Goal: Task Accomplishment & Management: Use online tool/utility

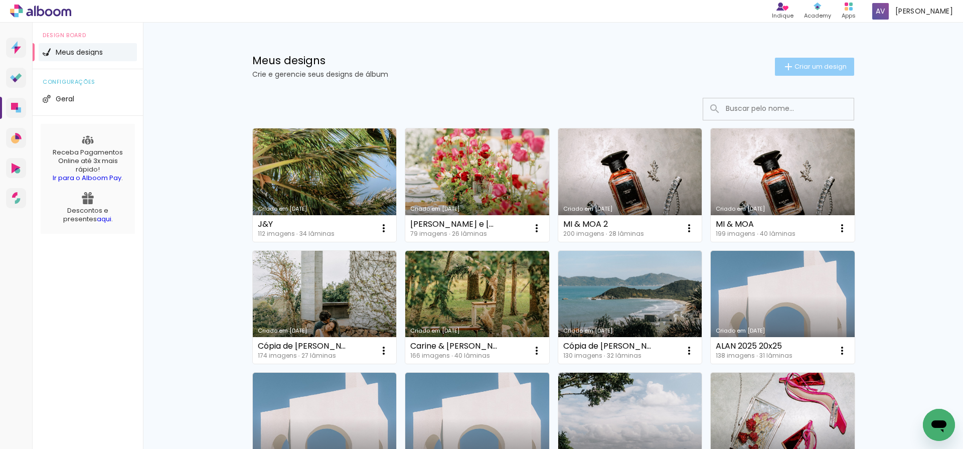
click at [815, 67] on span "Criar um design" at bounding box center [820, 66] width 52 height 7
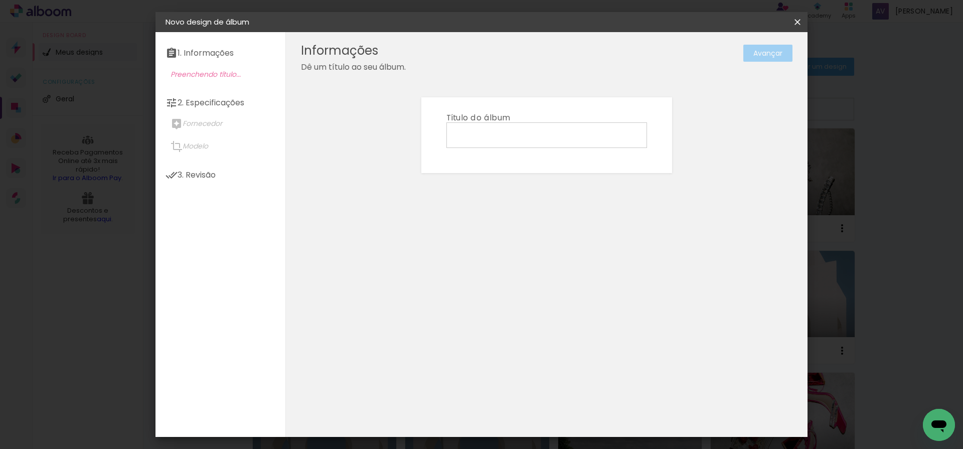
click at [486, 141] on input at bounding box center [547, 135] width 194 height 16
type input "[PERSON_NAME] e [PERSON_NAME]"
type paper-input "[PERSON_NAME] e [PERSON_NAME]"
click at [754, 47] on paper-button "Avançar" at bounding box center [767, 53] width 49 height 17
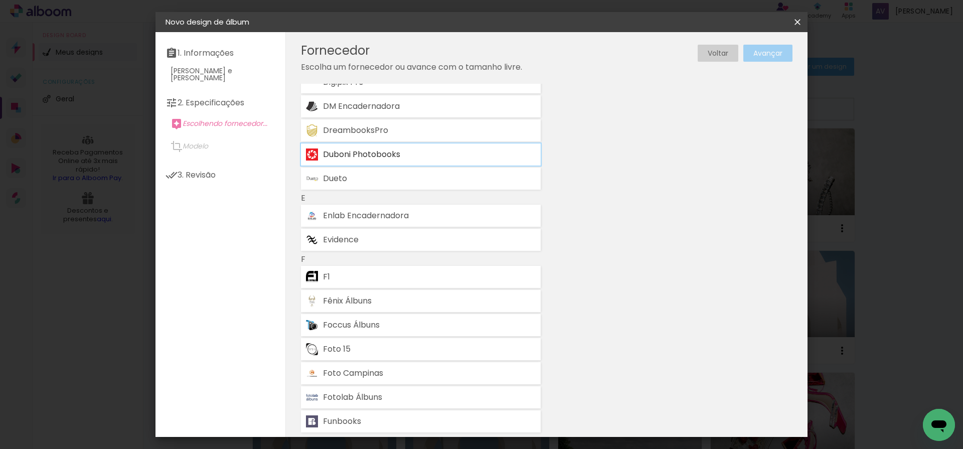
scroll to position [751, 0]
click at [385, 129] on div "DreambooksPro" at bounding box center [429, 130] width 213 height 8
click at [0, 0] on slot "Avançar" at bounding box center [0, 0] width 0 height 0
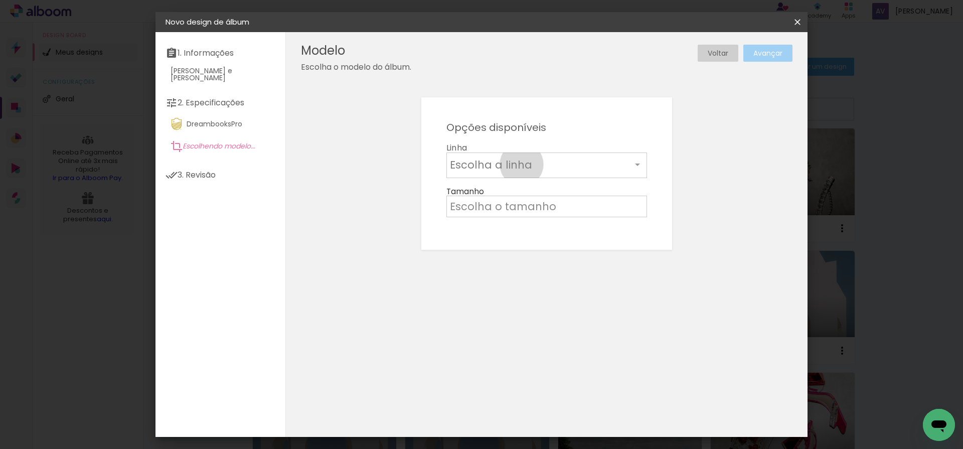
click at [521, 164] on input "text" at bounding box center [541, 165] width 182 height 16
click at [0, 0] on slot "Álbum" at bounding box center [0, 0] width 0 height 0
type input "Álbum"
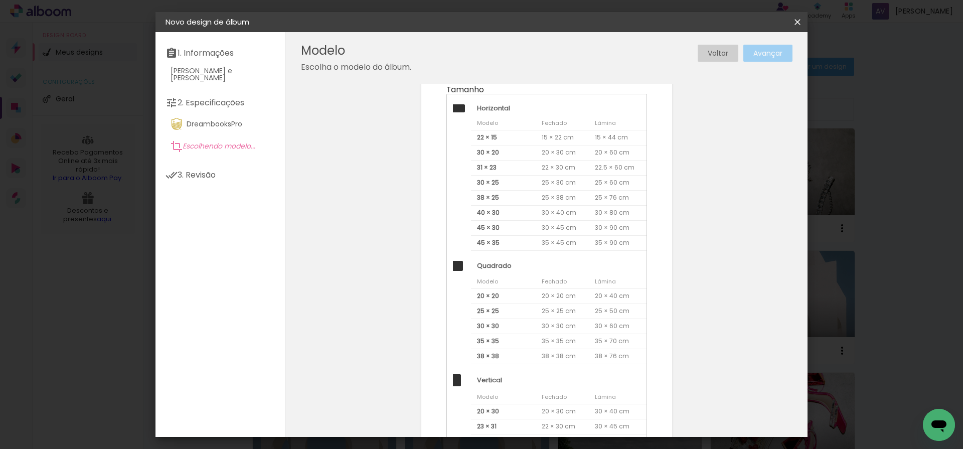
scroll to position [107, 0]
click at [500, 304] on span "25 × 25" at bounding box center [503, 305] width 65 height 15
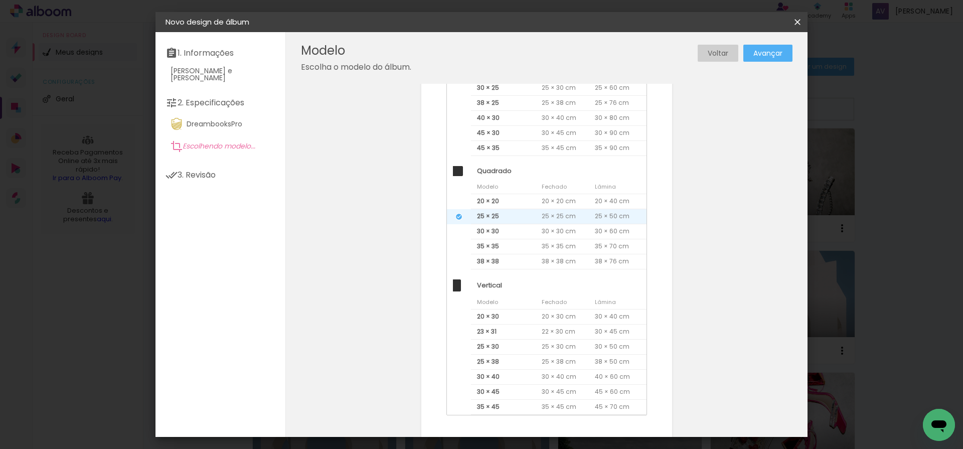
scroll to position [204, 0]
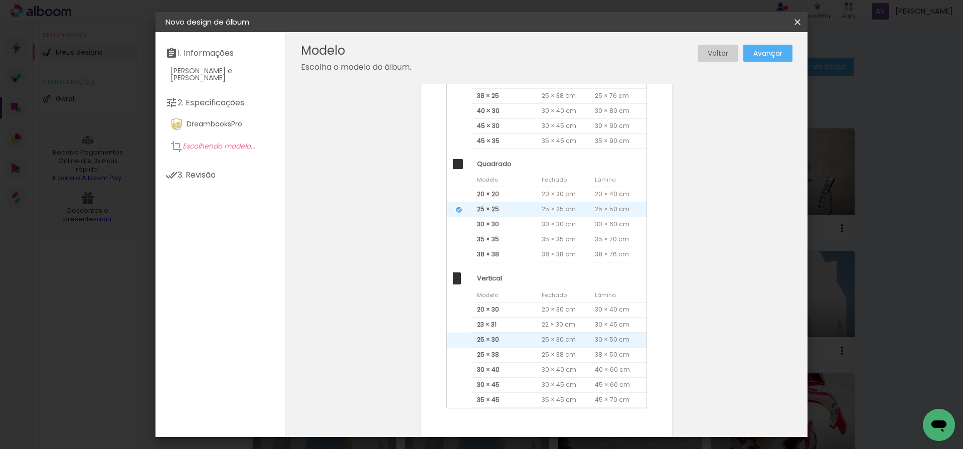
click at [512, 340] on span "25 × 30" at bounding box center [503, 339] width 65 height 15
click at [763, 59] on paper-button "Avançar" at bounding box center [767, 53] width 49 height 17
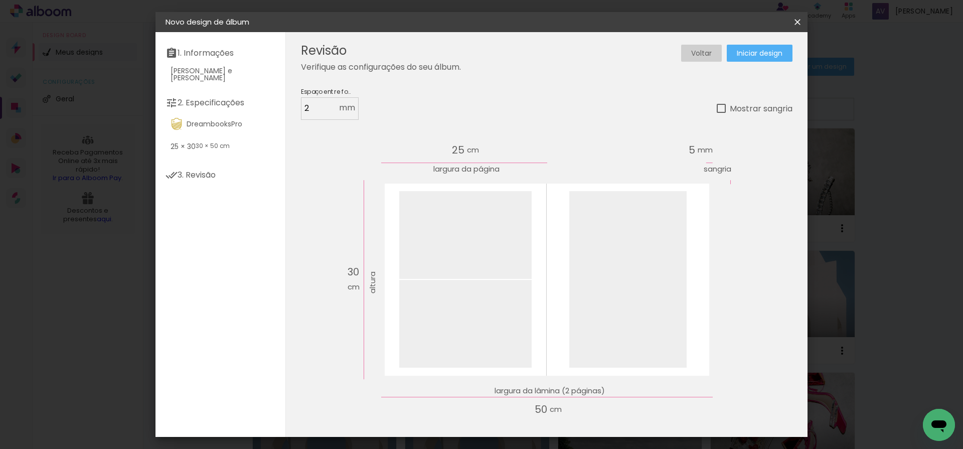
click at [765, 55] on span "Iniciar design" at bounding box center [760, 53] width 46 height 7
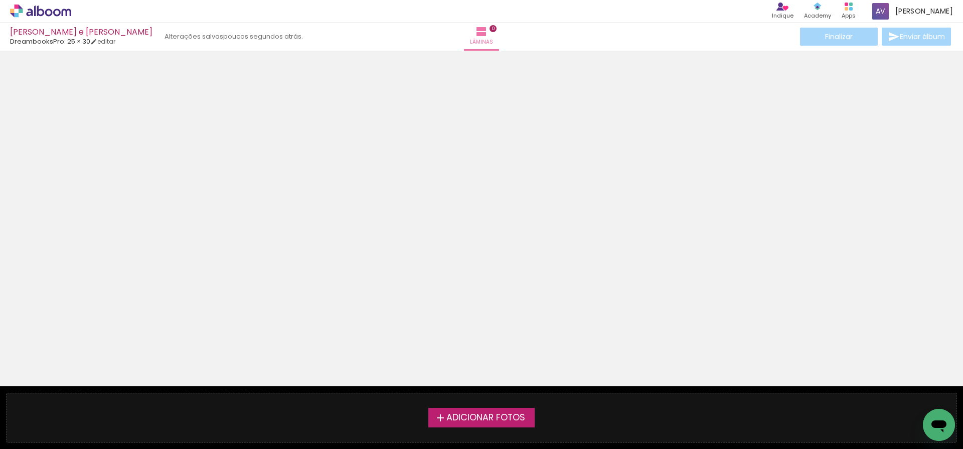
click at [467, 415] on span "Adicionar Fotos" at bounding box center [485, 417] width 79 height 9
click at [0, 0] on input "file" at bounding box center [0, 0] width 0 height 0
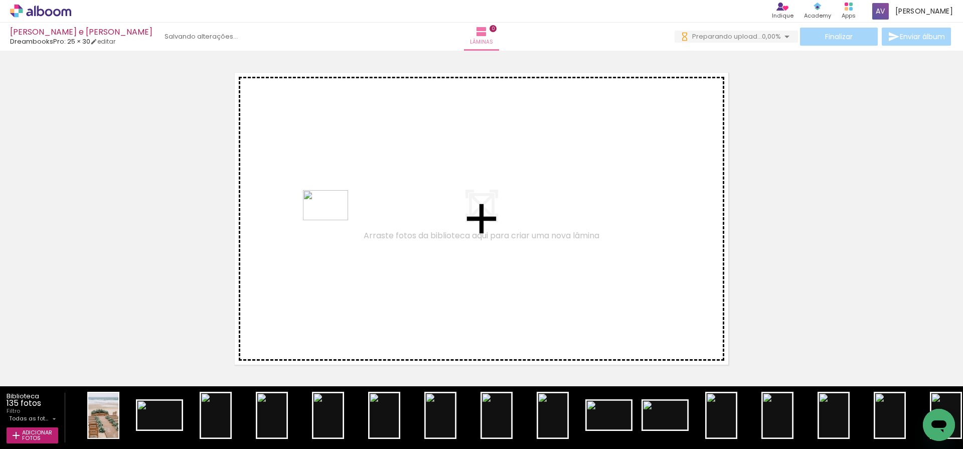
drag, startPoint x: 153, startPoint y: 416, endPoint x: 329, endPoint y: 227, distance: 258.3
click at [329, 227] on quentale-workspace at bounding box center [481, 224] width 963 height 449
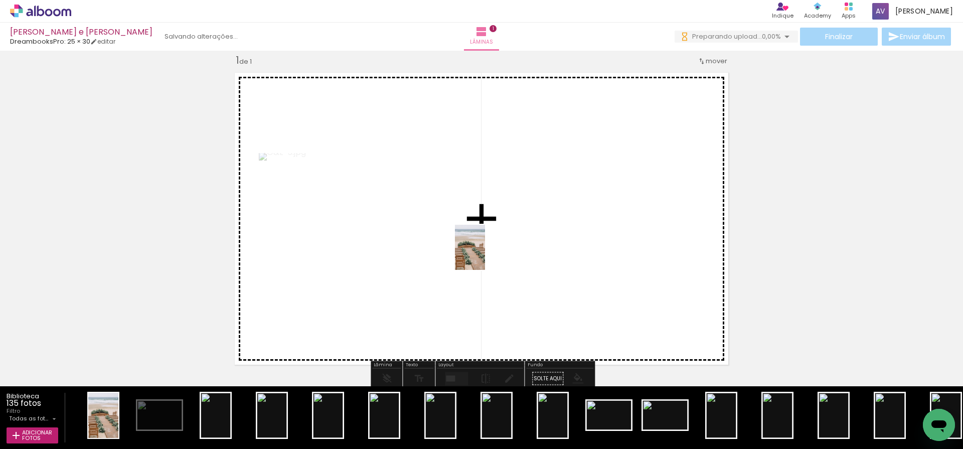
drag, startPoint x: 106, startPoint y: 422, endPoint x: 484, endPoint y: 253, distance: 414.5
click at [485, 254] on quentale-workspace at bounding box center [481, 224] width 963 height 449
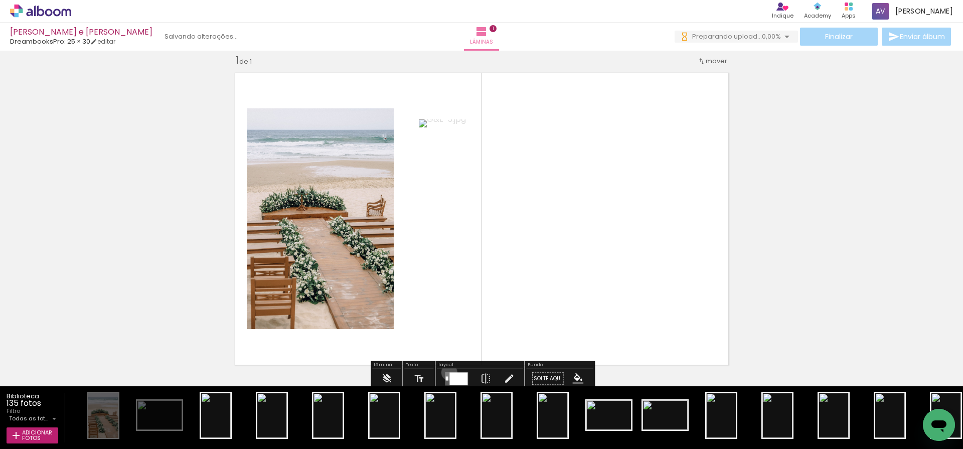
click at [447, 372] on quentale-layouter at bounding box center [456, 379] width 23 height 14
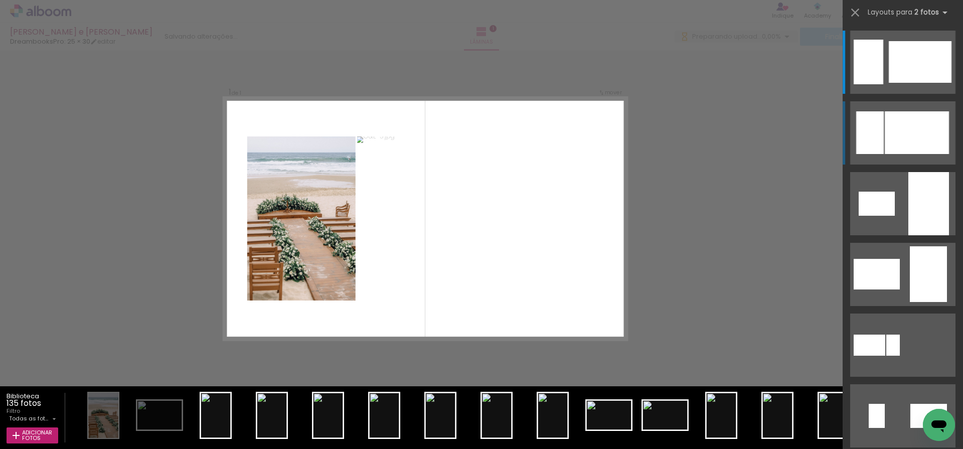
click at [872, 84] on div at bounding box center [868, 62] width 30 height 45
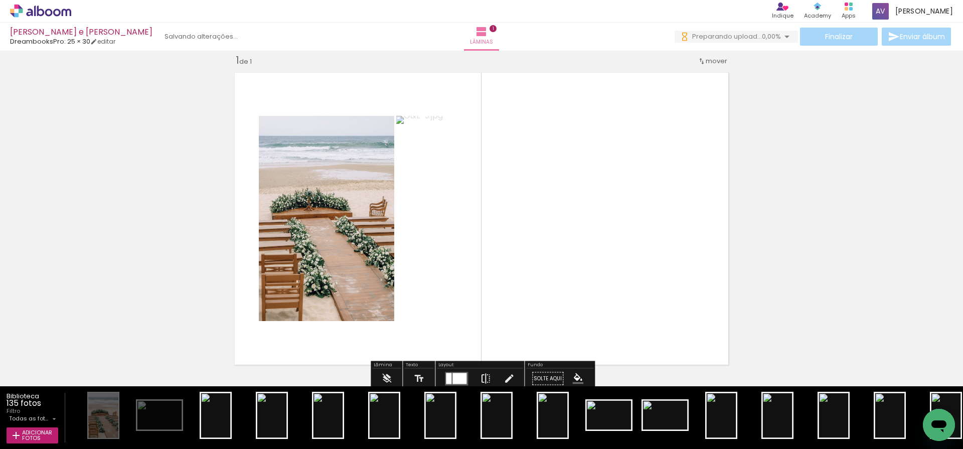
click at [482, 376] on iron-icon at bounding box center [485, 379] width 11 height 20
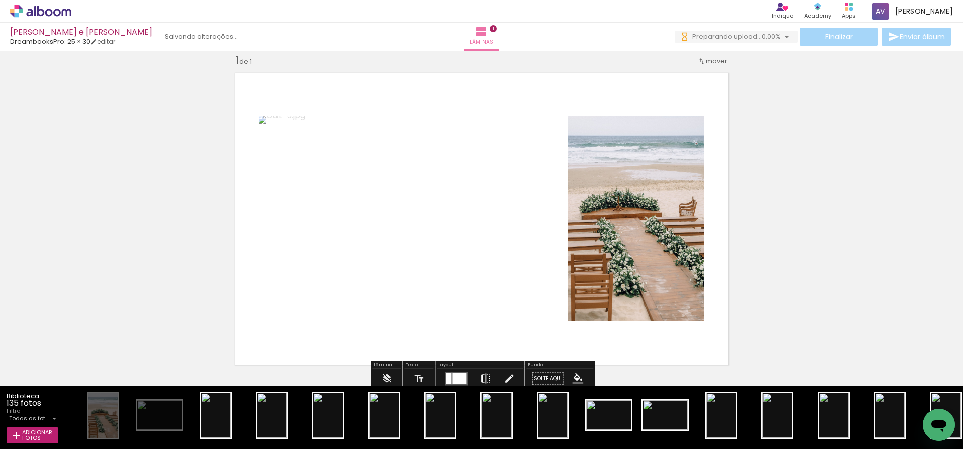
click at [482, 376] on iron-icon at bounding box center [485, 379] width 11 height 20
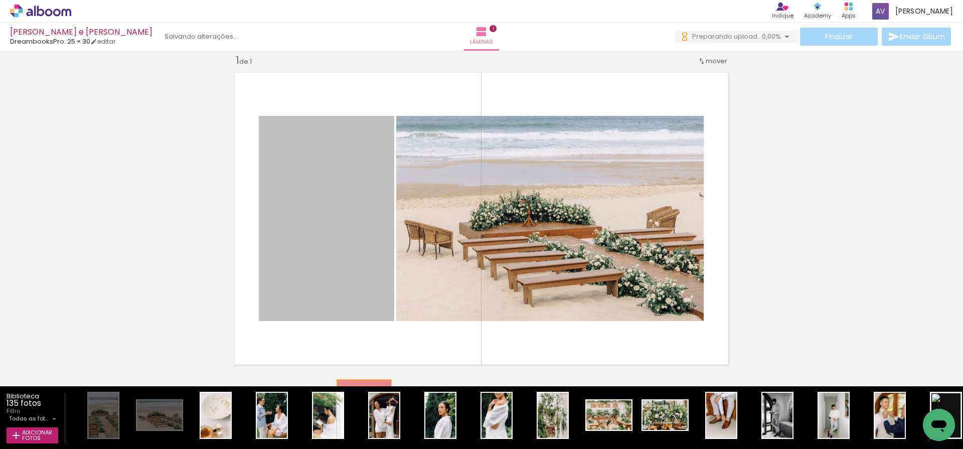
drag, startPoint x: 344, startPoint y: 238, endPoint x: 361, endPoint y: 425, distance: 187.3
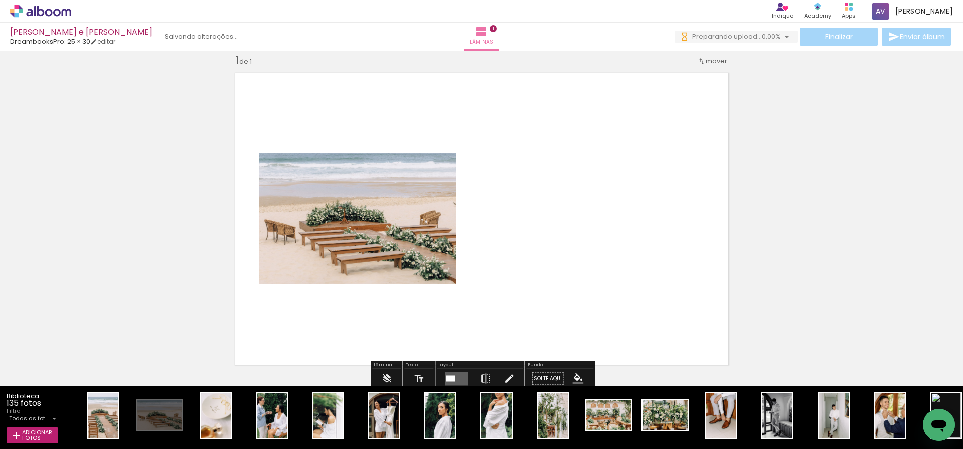
click at [451, 374] on quentale-layouter at bounding box center [456, 379] width 23 height 14
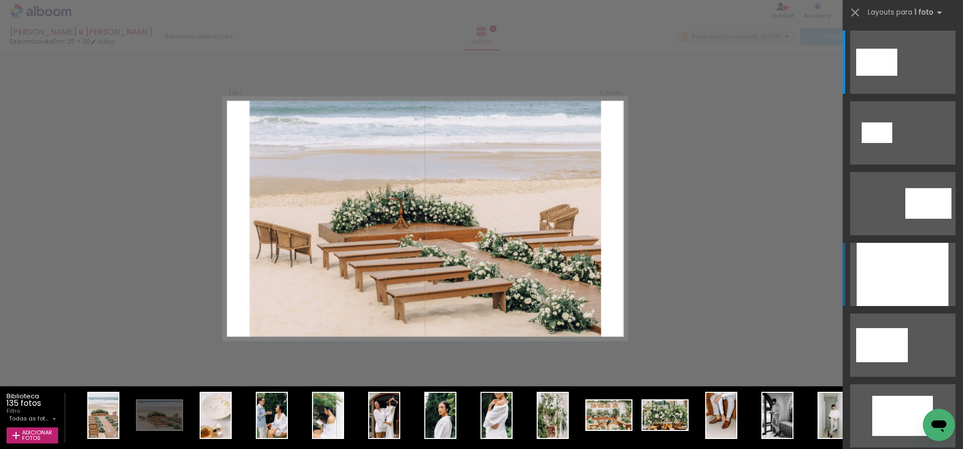
click at [883, 269] on div at bounding box center [902, 274] width 92 height 63
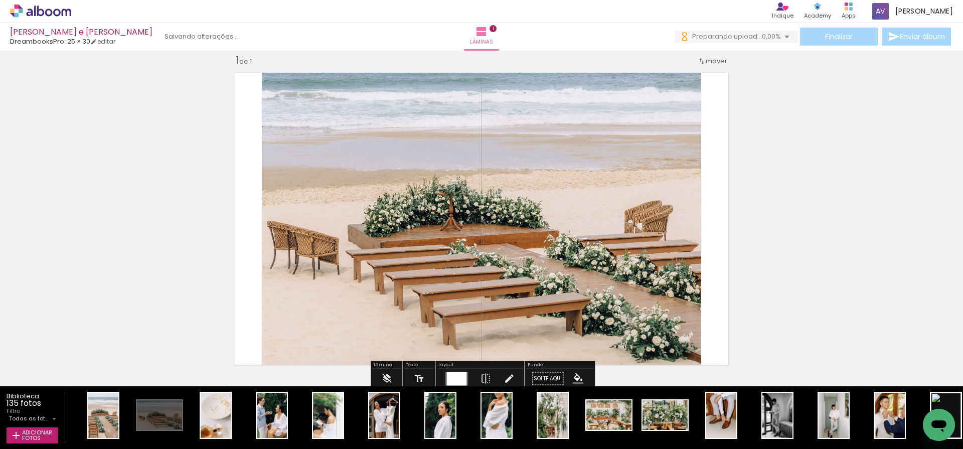
click at [446, 380] on div at bounding box center [456, 379] width 20 height 14
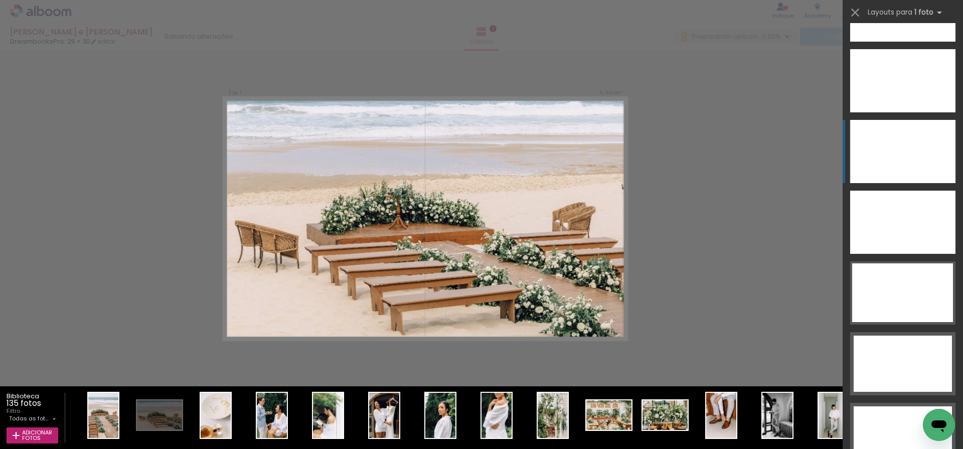
scroll to position [3519, 0]
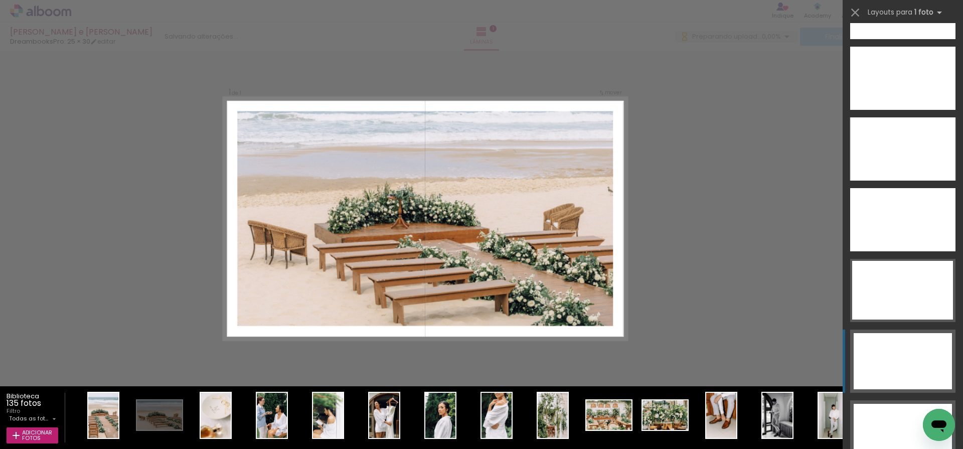
click at [896, 363] on div at bounding box center [902, 361] width 98 height 56
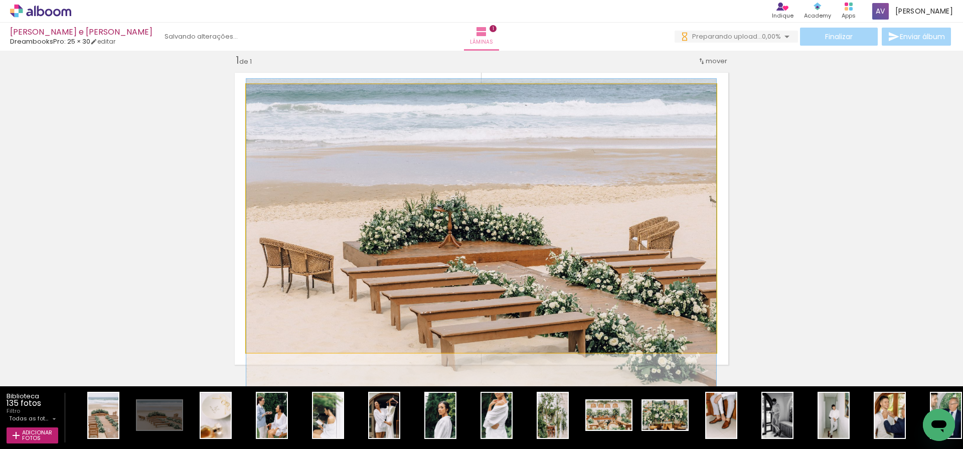
drag, startPoint x: 595, startPoint y: 215, endPoint x: 594, endPoint y: 232, distance: 17.1
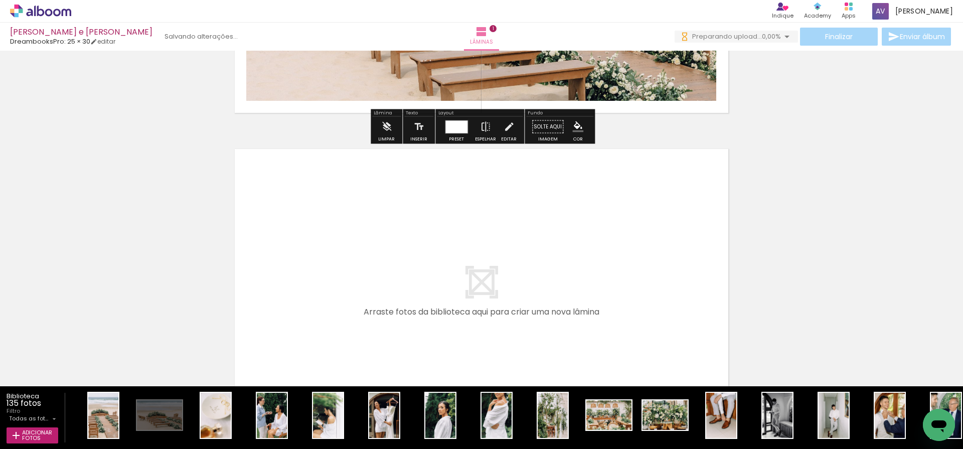
scroll to position [288, 0]
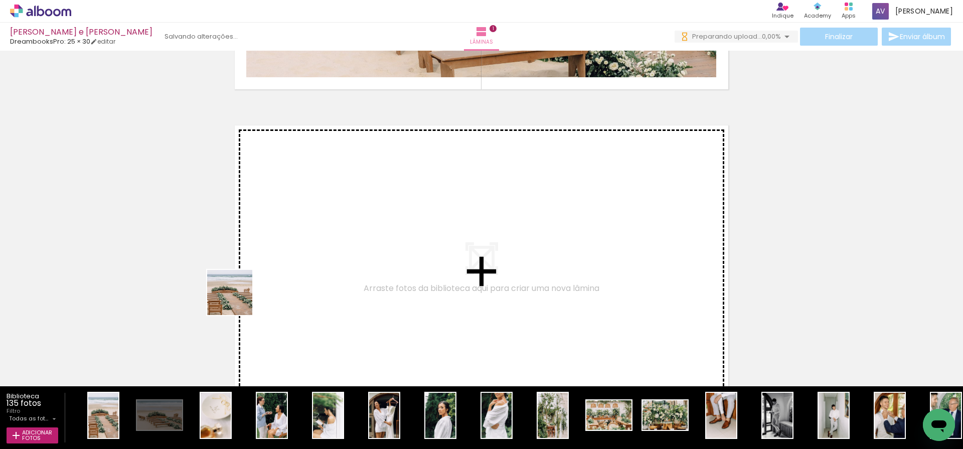
drag, startPoint x: 96, startPoint y: 413, endPoint x: 249, endPoint y: 293, distance: 194.6
click at [249, 293] on quentale-workspace at bounding box center [481, 224] width 963 height 449
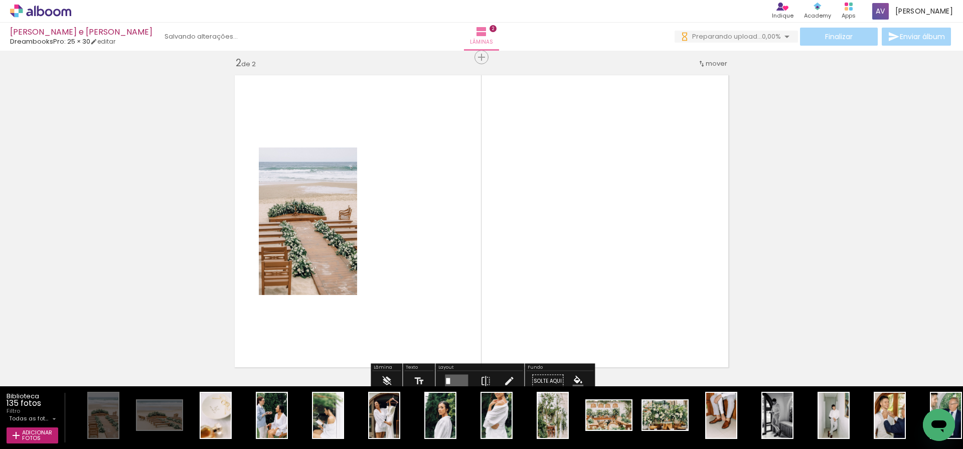
scroll to position [340, 0]
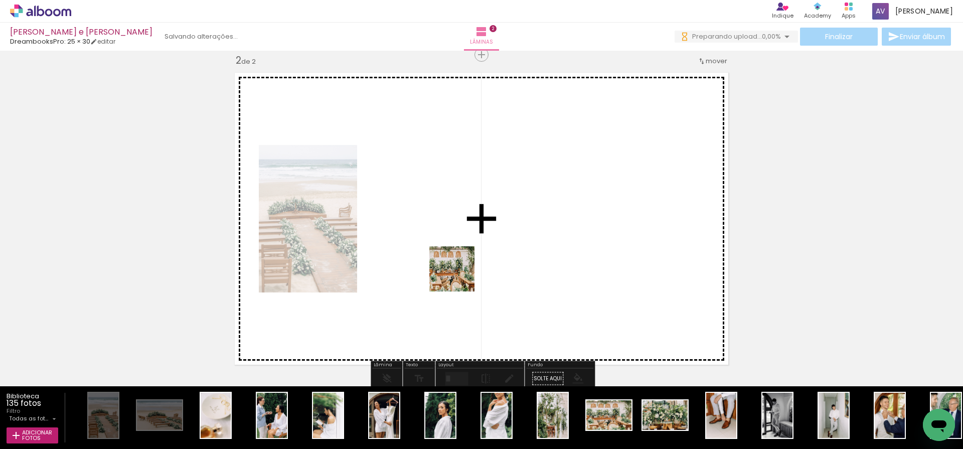
click at [459, 276] on quentale-workspace at bounding box center [481, 224] width 963 height 449
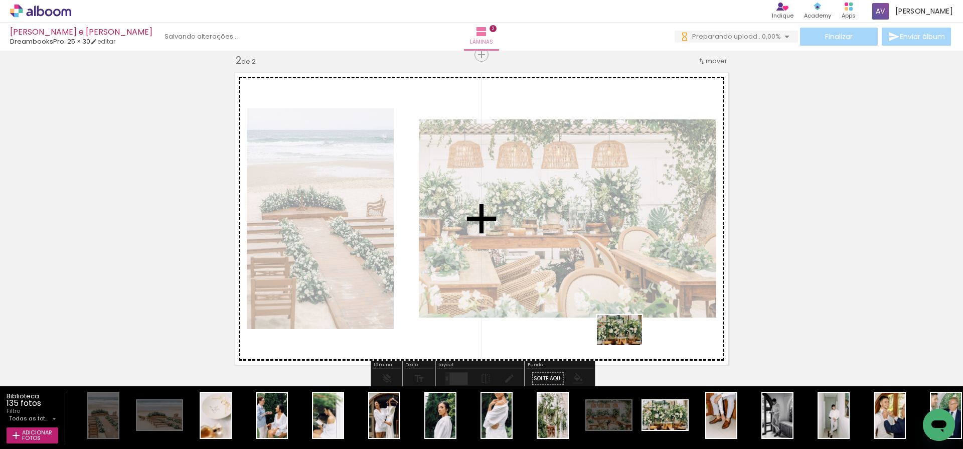
drag, startPoint x: 664, startPoint y: 415, endPoint x: 627, endPoint y: 345, distance: 79.0
click at [627, 345] on quentale-workspace at bounding box center [481, 224] width 963 height 449
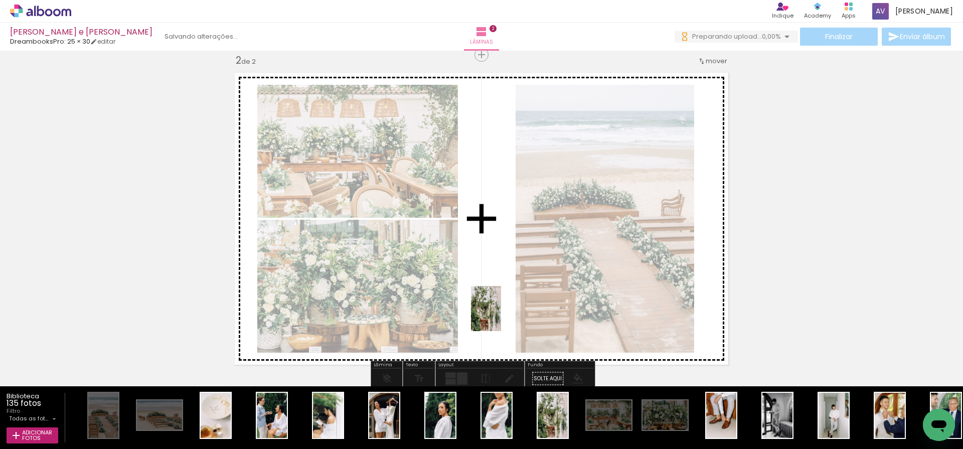
drag, startPoint x: 559, startPoint y: 420, endPoint x: 501, endPoint y: 316, distance: 118.3
click at [501, 316] on quentale-workspace at bounding box center [481, 224] width 963 height 449
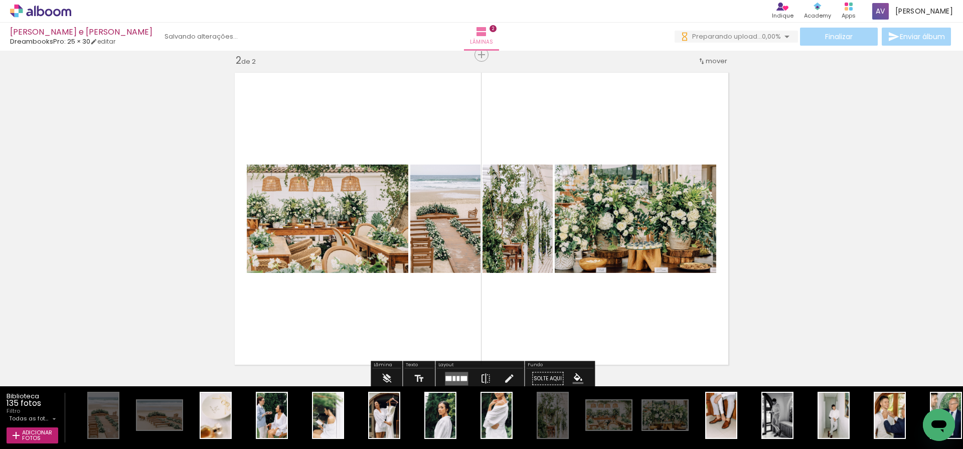
click at [455, 374] on quentale-layouter at bounding box center [456, 379] width 23 height 14
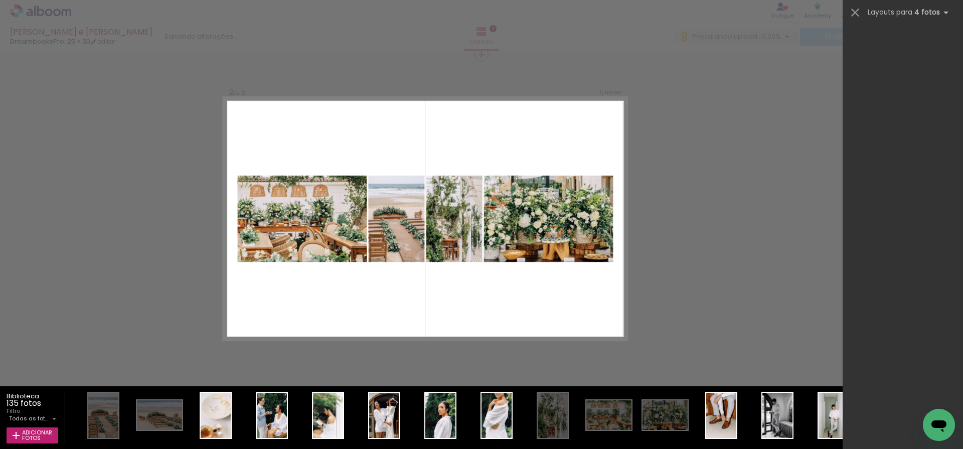
scroll to position [0, 0]
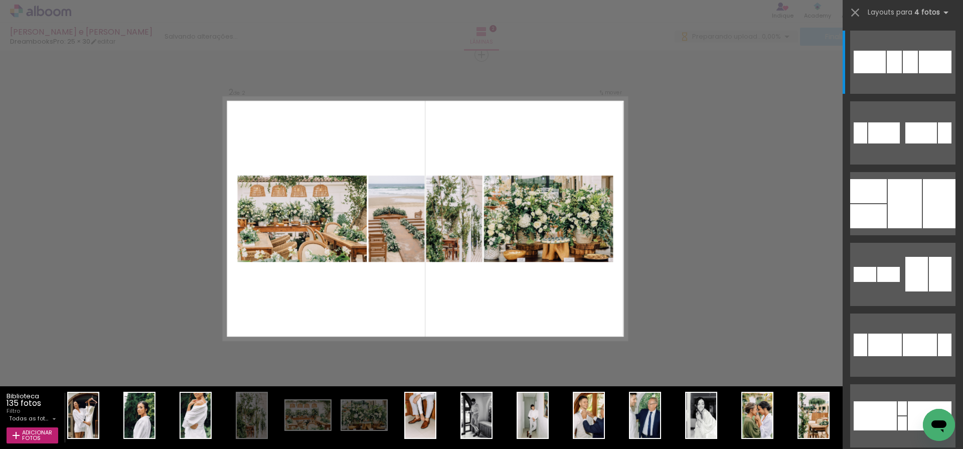
click at [531, 308] on quentale-layouter at bounding box center [426, 218] width 404 height 242
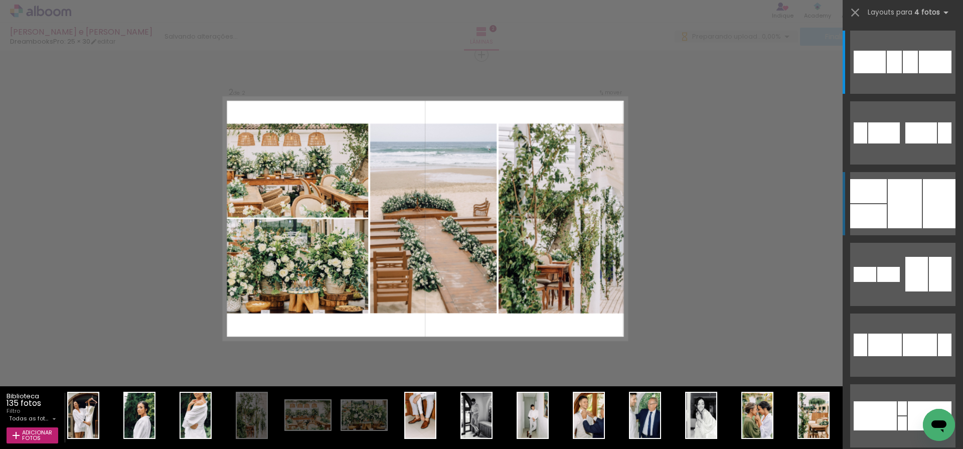
click at [871, 198] on div at bounding box center [868, 191] width 37 height 24
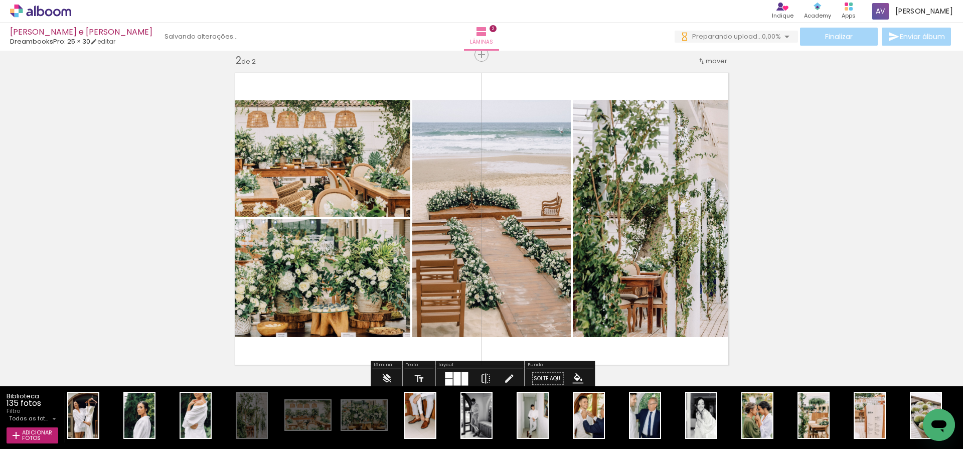
click at [485, 376] on iron-icon at bounding box center [485, 379] width 11 height 20
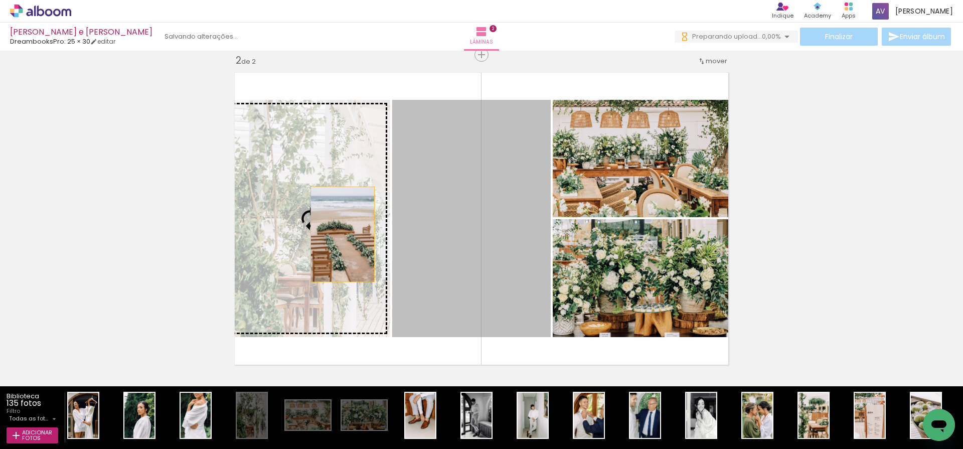
drag, startPoint x: 423, startPoint y: 236, endPoint x: 342, endPoint y: 234, distance: 80.7
click at [0, 0] on slot at bounding box center [0, 0] width 0 height 0
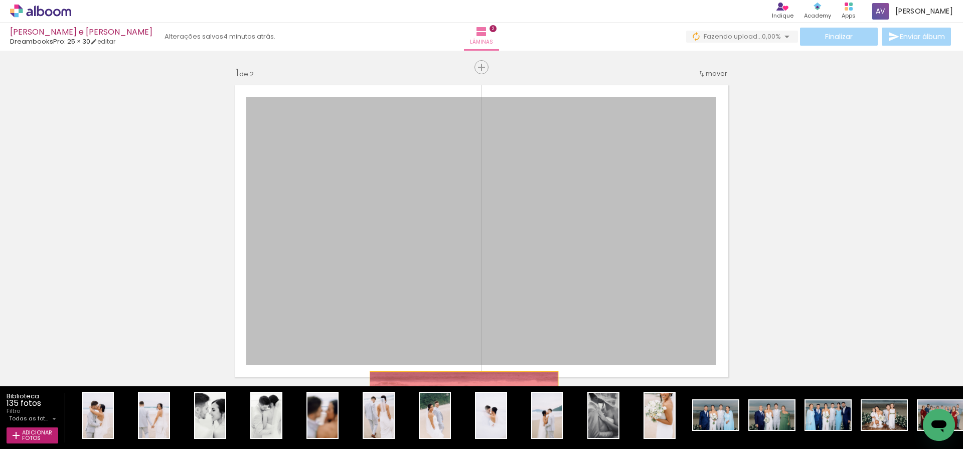
drag, startPoint x: 508, startPoint y: 250, endPoint x: 466, endPoint y: 418, distance: 173.5
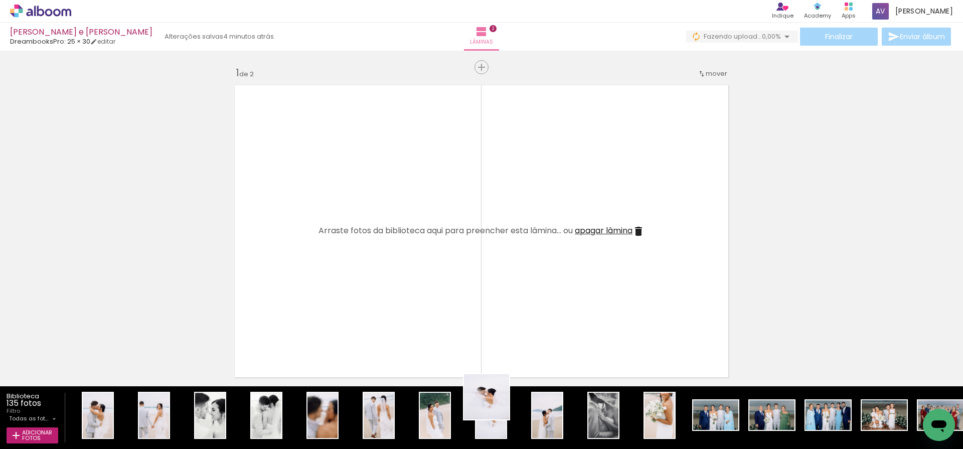
drag, startPoint x: 493, startPoint y: 422, endPoint x: 528, endPoint y: 275, distance: 150.6
click at [528, 275] on quentale-workspace at bounding box center [481, 224] width 963 height 449
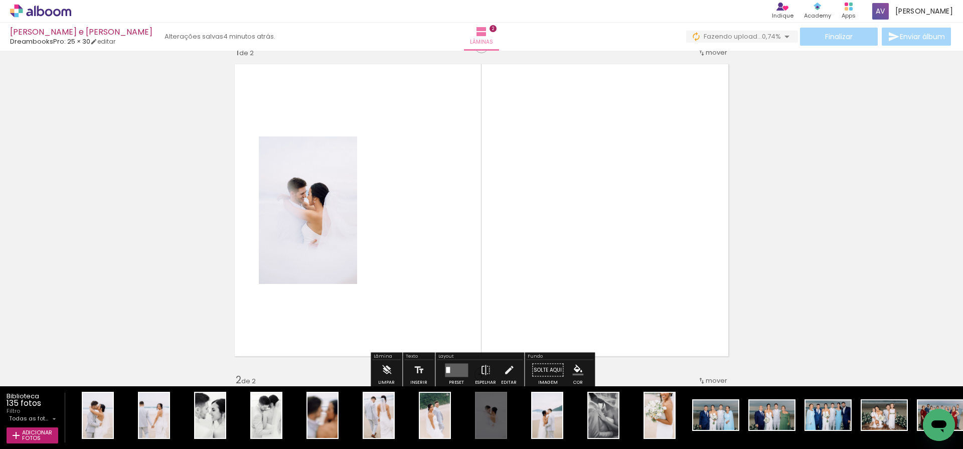
scroll to position [23, 0]
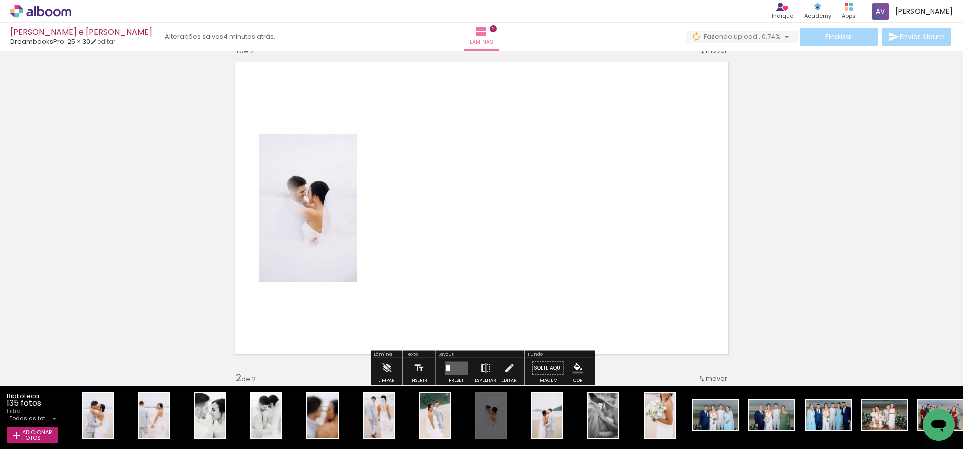
click at [454, 369] on quentale-layouter at bounding box center [456, 368] width 23 height 14
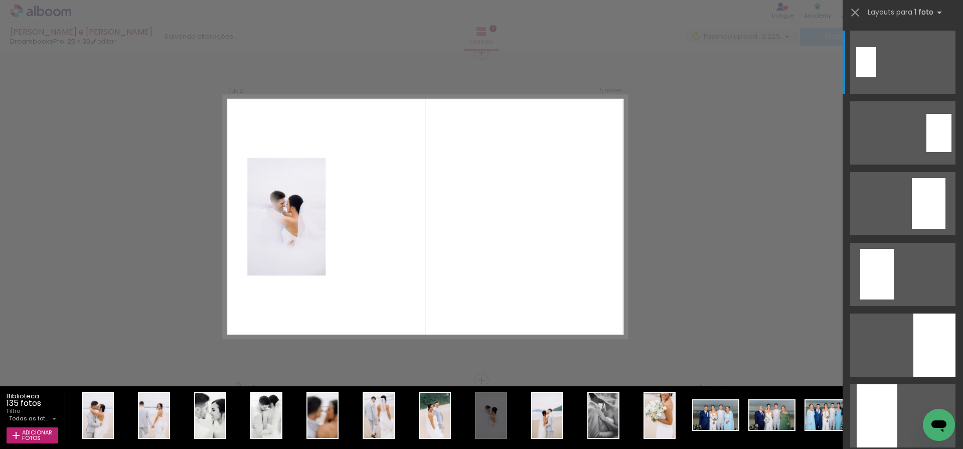
scroll to position [13, 0]
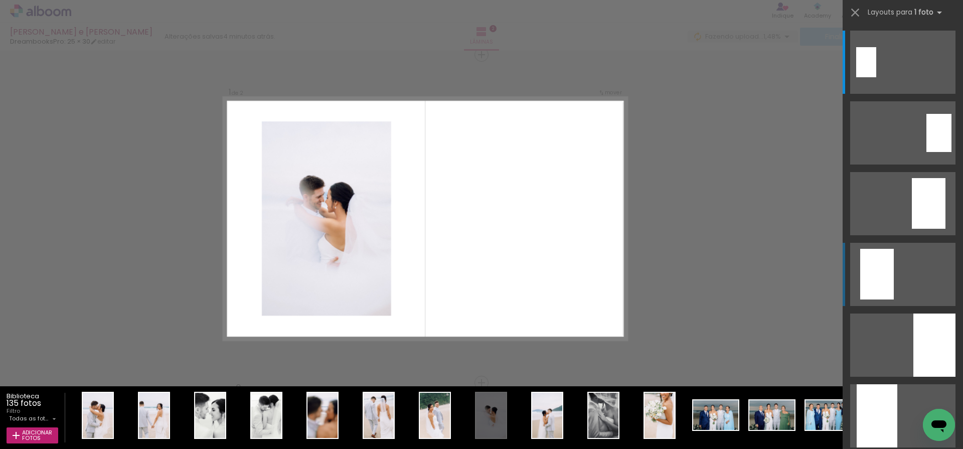
click at [876, 77] on div at bounding box center [866, 62] width 20 height 30
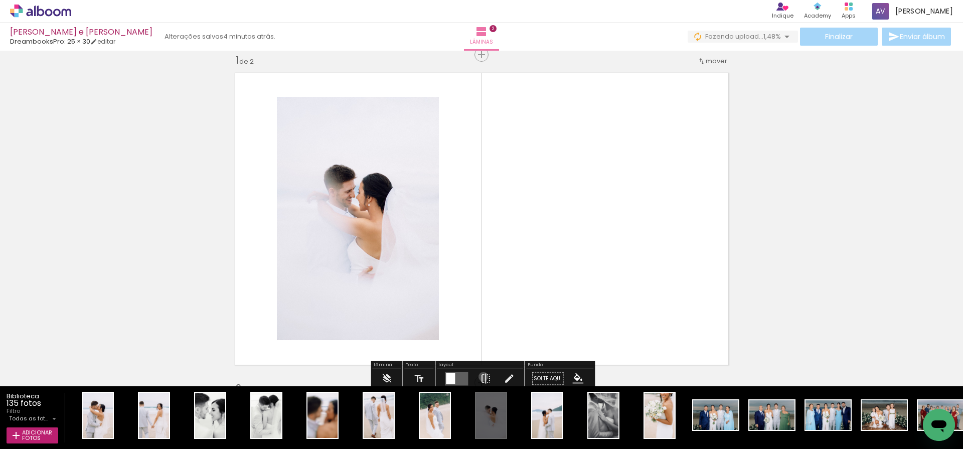
click at [481, 377] on iron-icon at bounding box center [485, 379] width 11 height 20
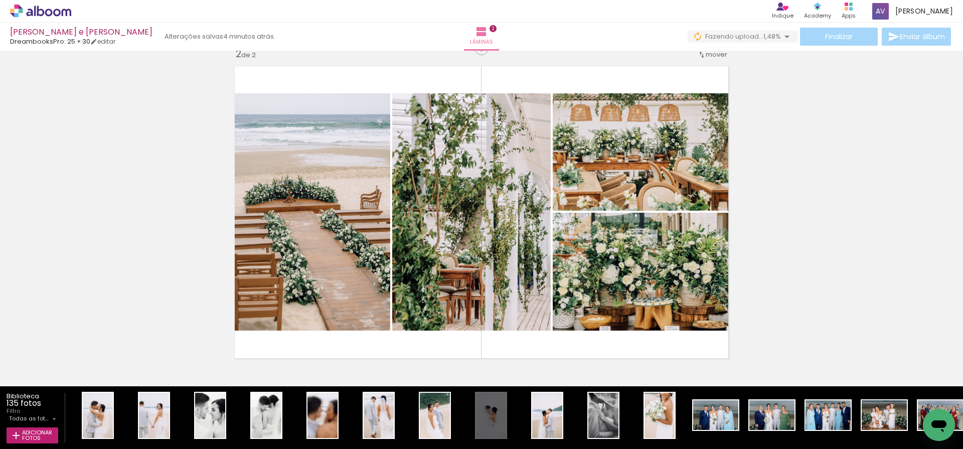
scroll to position [356, 0]
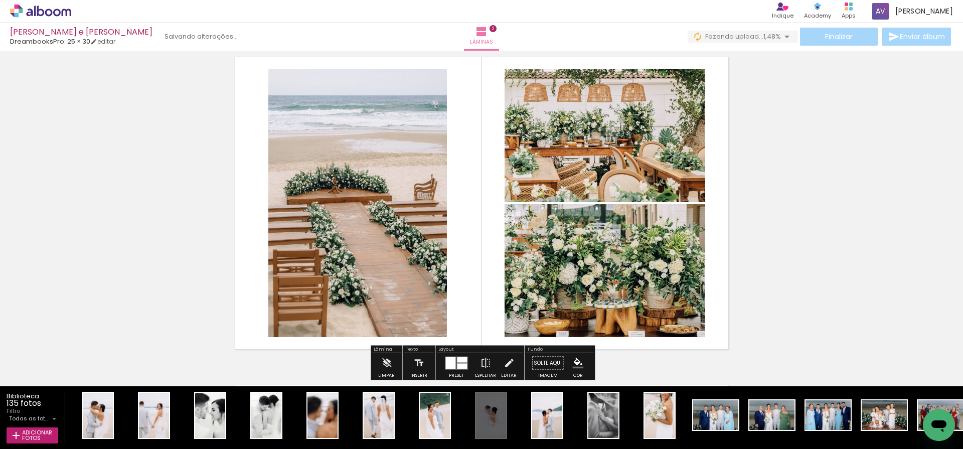
drag, startPoint x: 476, startPoint y: 251, endPoint x: 467, endPoint y: 430, distance: 179.2
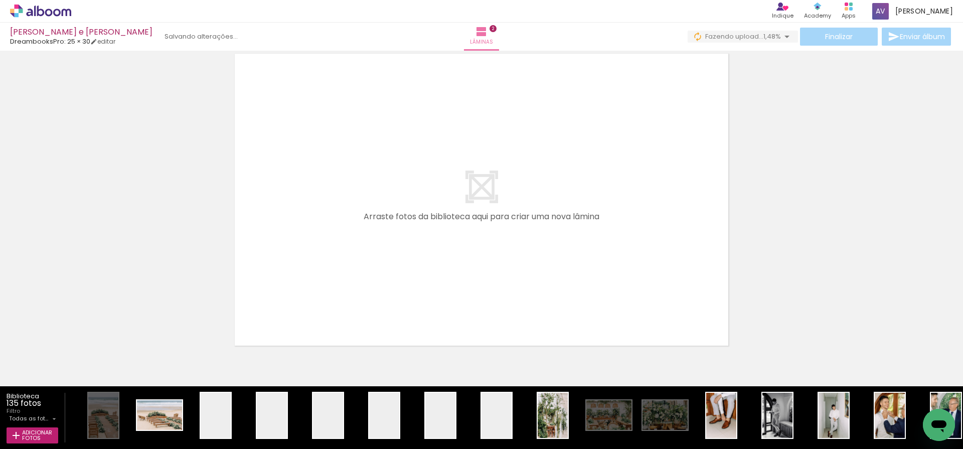
scroll to position [0, 0]
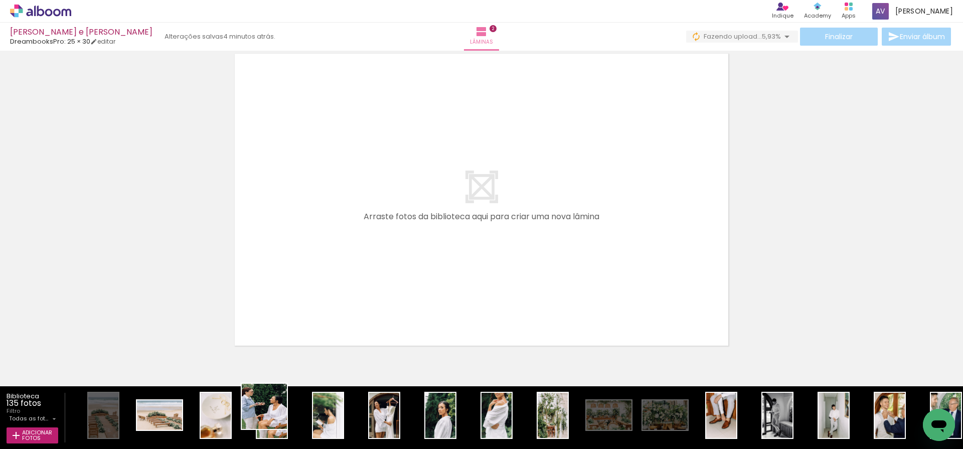
drag, startPoint x: 272, startPoint y: 421, endPoint x: 361, endPoint y: 189, distance: 249.0
click at [361, 189] on quentale-workspace at bounding box center [481, 224] width 963 height 449
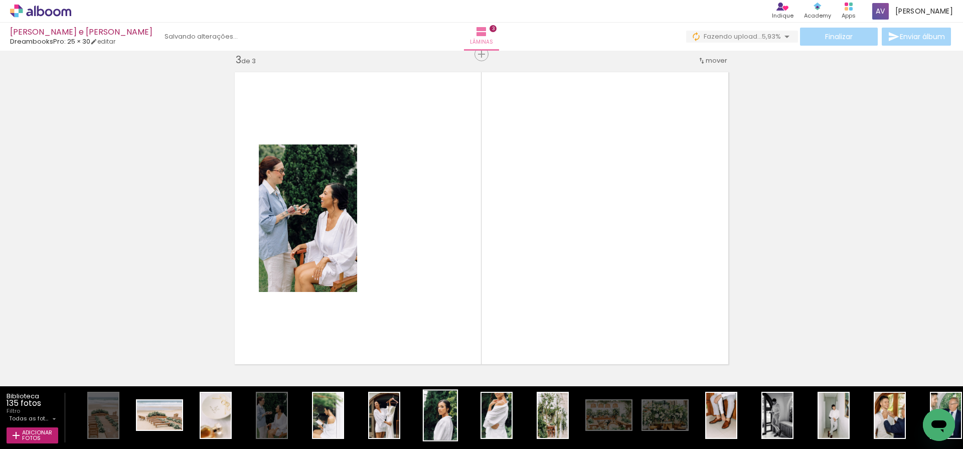
scroll to position [668, 0]
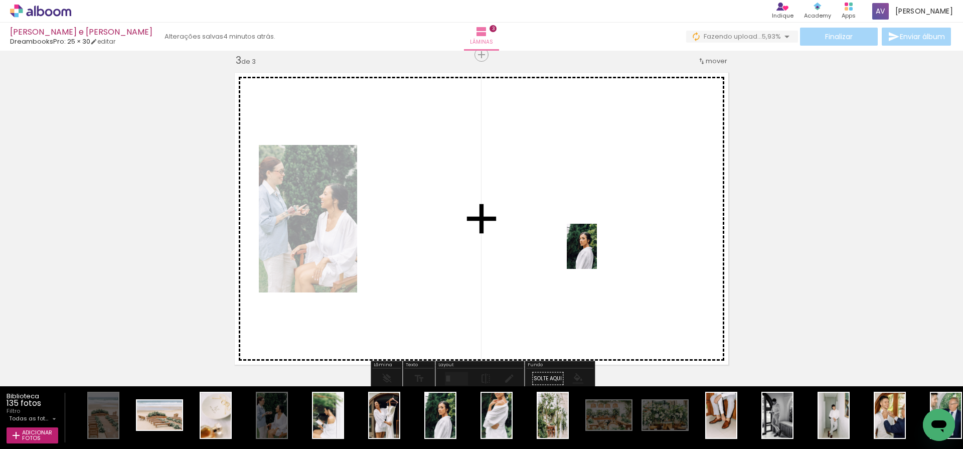
drag, startPoint x: 444, startPoint y: 422, endPoint x: 596, endPoint y: 254, distance: 226.1
click at [596, 254] on quentale-workspace at bounding box center [481, 224] width 963 height 449
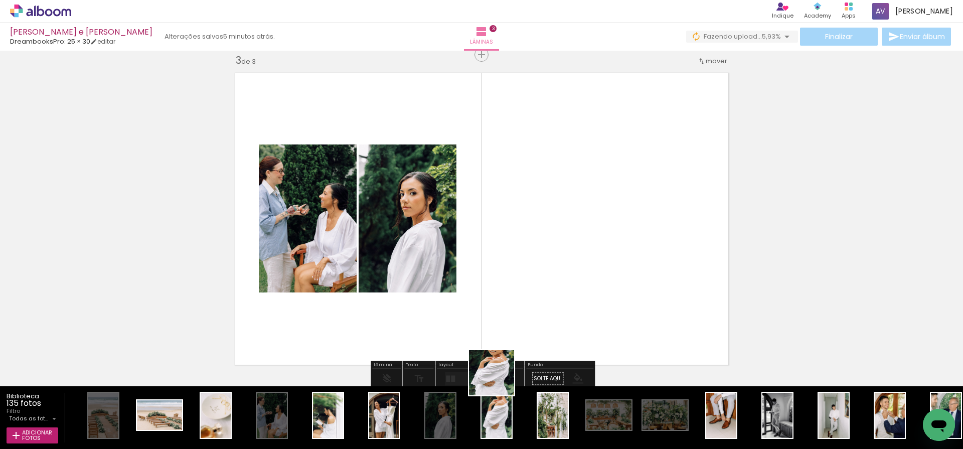
drag, startPoint x: 499, startPoint y: 409, endPoint x: 521, endPoint y: 236, distance: 174.4
click at [521, 236] on quentale-workspace at bounding box center [481, 224] width 963 height 449
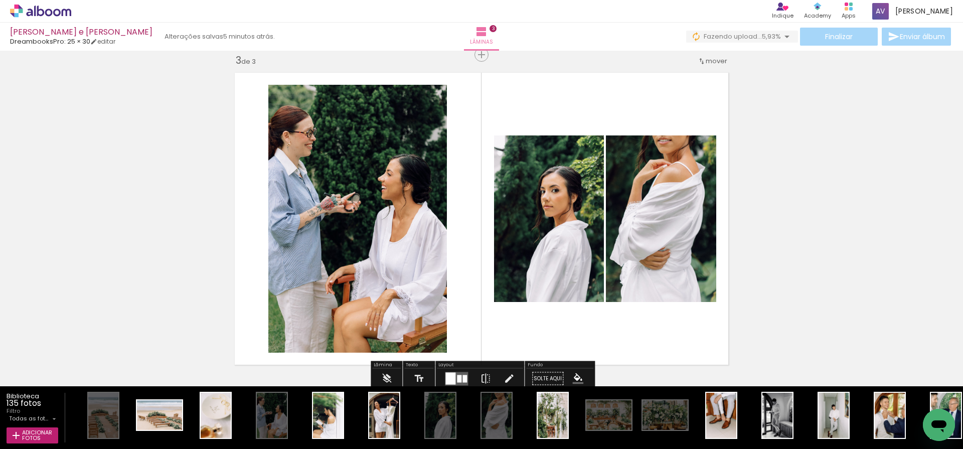
click at [458, 375] on quentale-layouter at bounding box center [456, 379] width 23 height 14
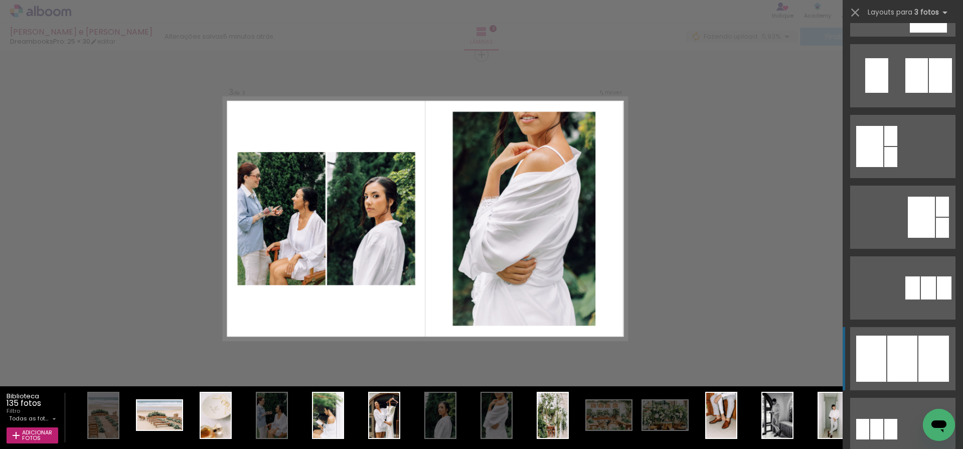
scroll to position [270, 0]
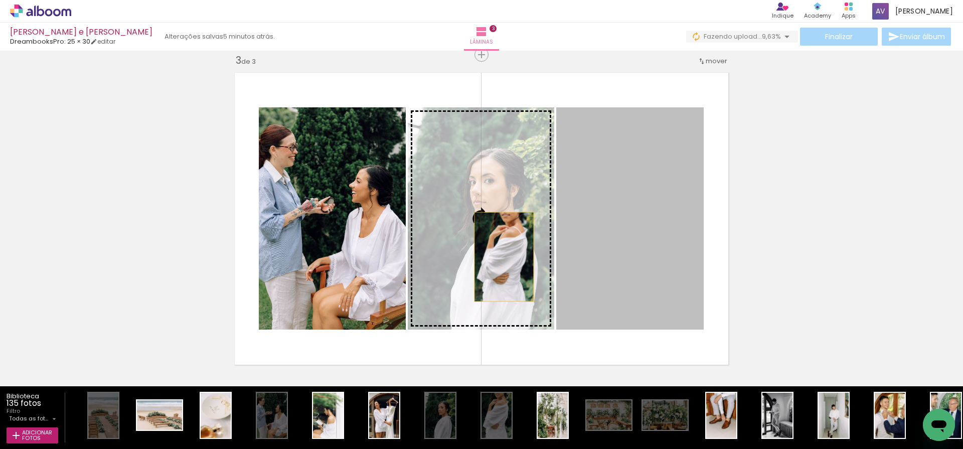
drag, startPoint x: 658, startPoint y: 255, endPoint x: 504, endPoint y: 257, distance: 154.4
click at [0, 0] on slot at bounding box center [0, 0] width 0 height 0
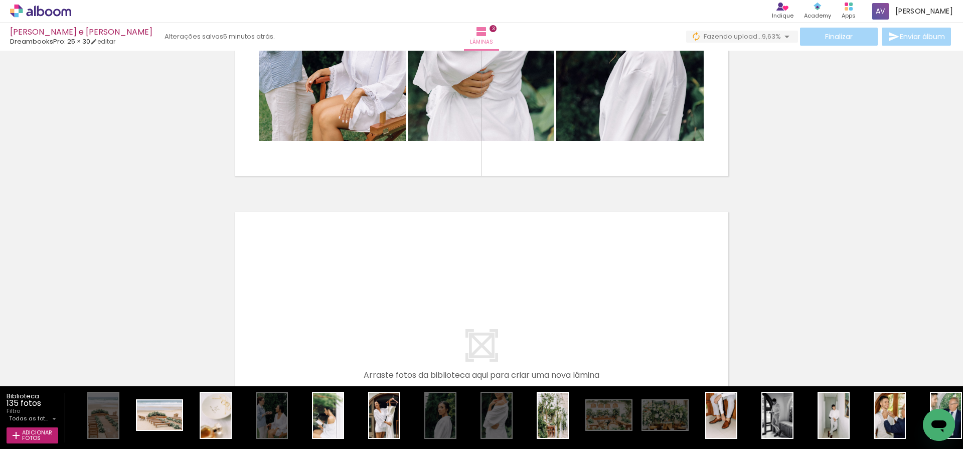
scroll to position [913, 0]
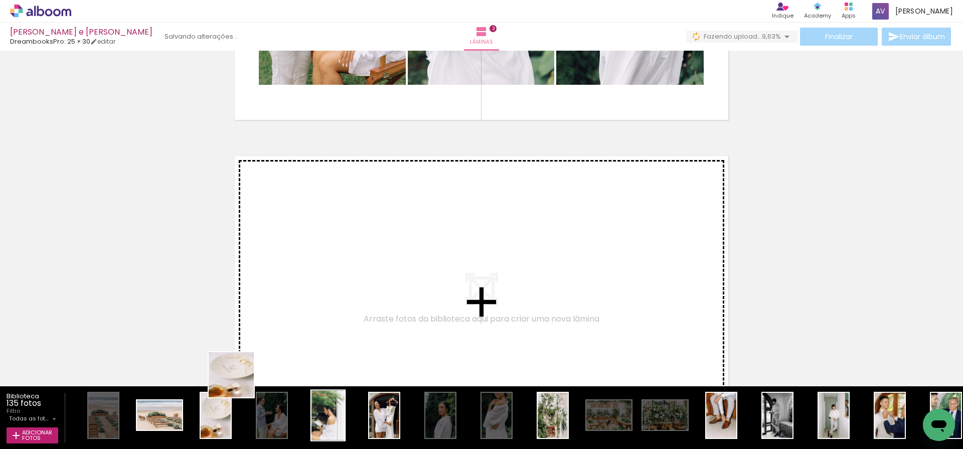
click at [336, 260] on quentale-workspace at bounding box center [481, 224] width 963 height 449
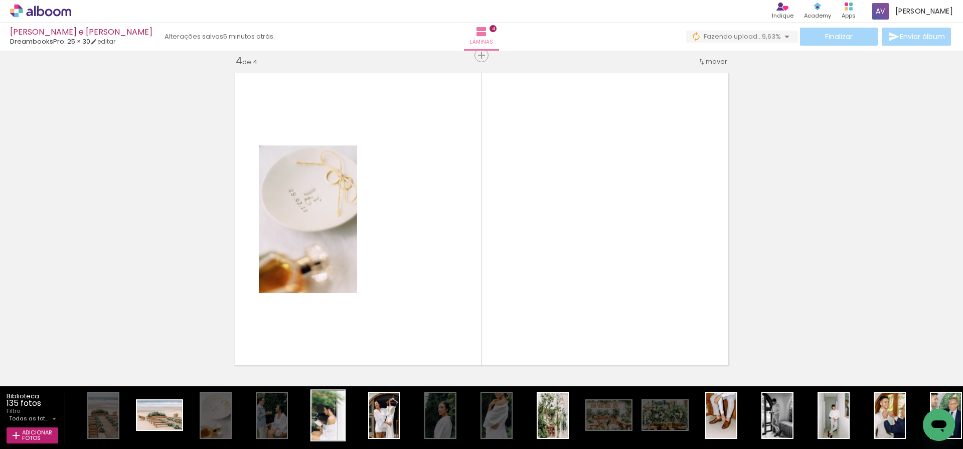
scroll to position [996, 0]
click at [429, 282] on quentale-workspace at bounding box center [481, 224] width 963 height 449
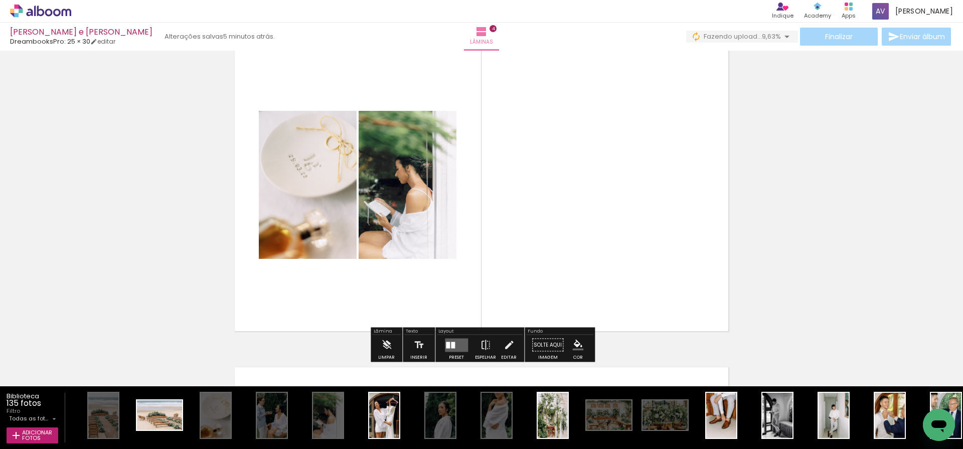
scroll to position [1044, 0]
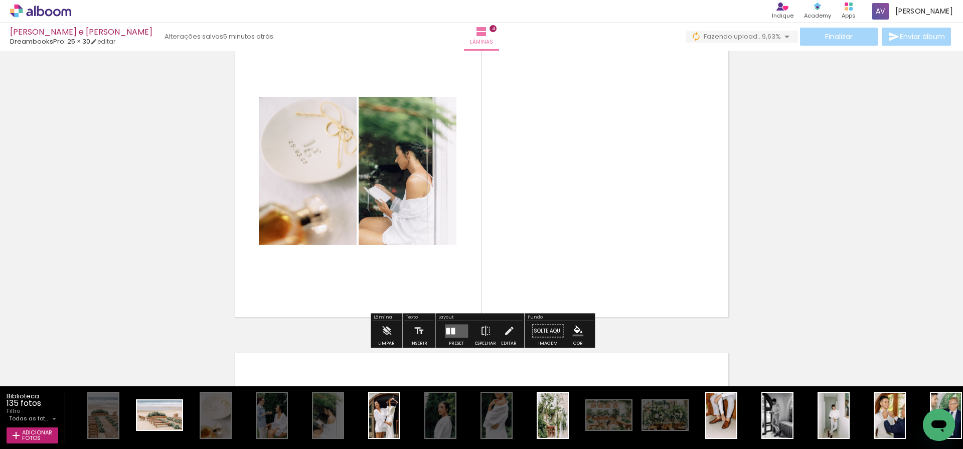
click at [458, 328] on quentale-layouter at bounding box center [456, 331] width 23 height 14
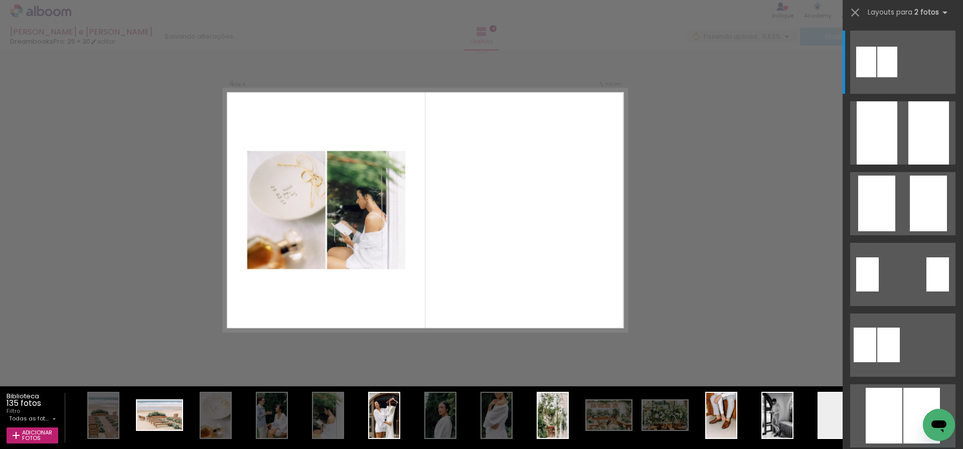
scroll to position [996, 0]
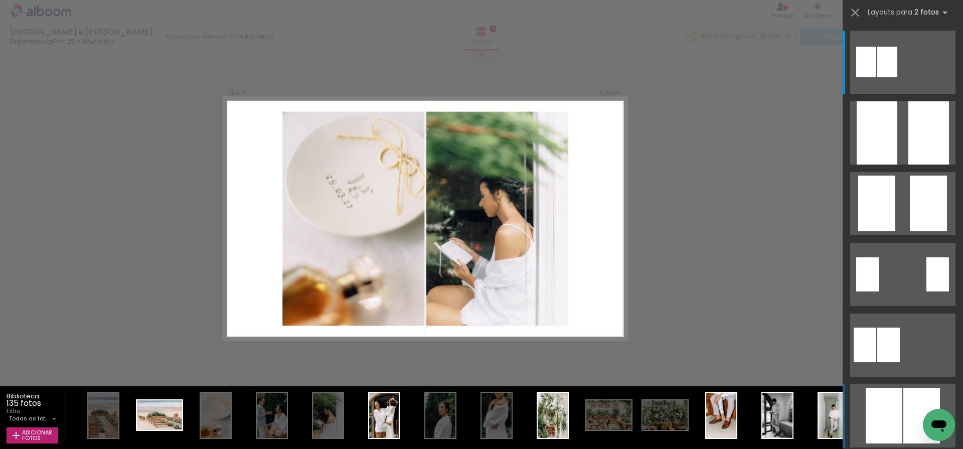
click at [876, 77] on div at bounding box center [866, 62] width 20 height 31
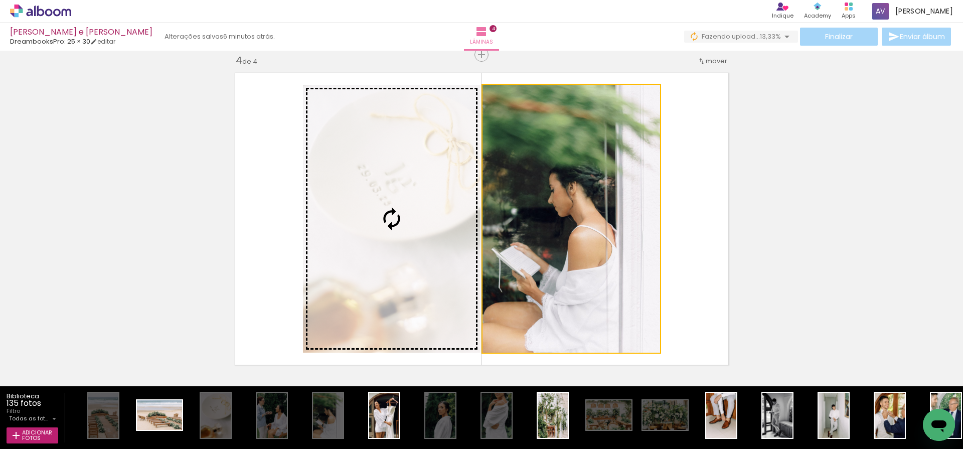
drag, startPoint x: 573, startPoint y: 283, endPoint x: 438, endPoint y: 277, distance: 135.0
click at [0, 0] on slot at bounding box center [0, 0] width 0 height 0
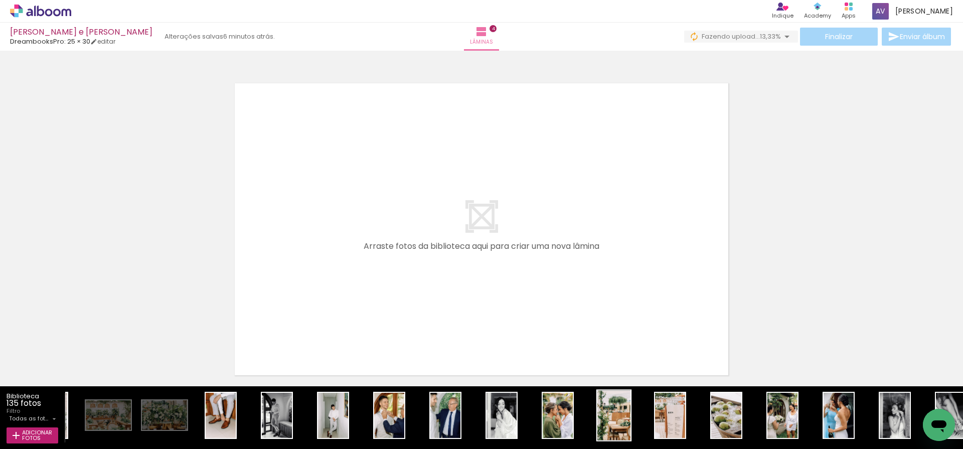
scroll to position [0, 500]
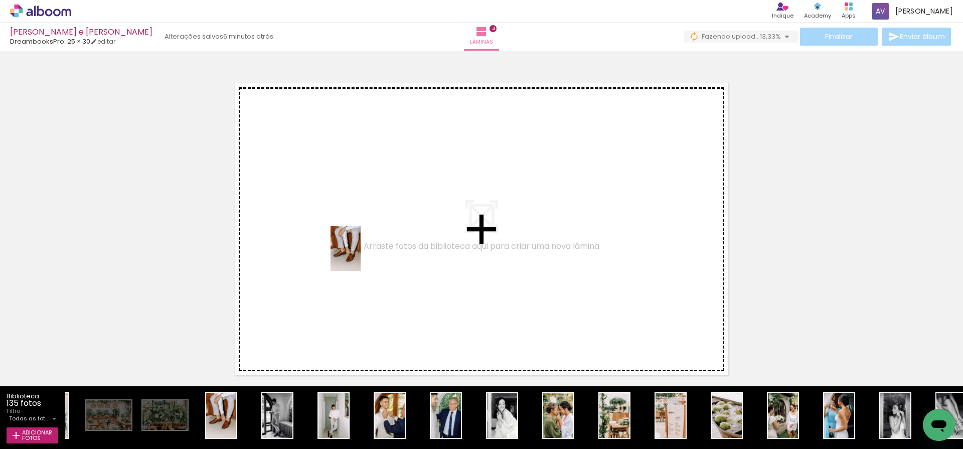
drag, startPoint x: 218, startPoint y: 419, endPoint x: 361, endPoint y: 256, distance: 216.7
click at [361, 256] on quentale-workspace at bounding box center [481, 224] width 963 height 449
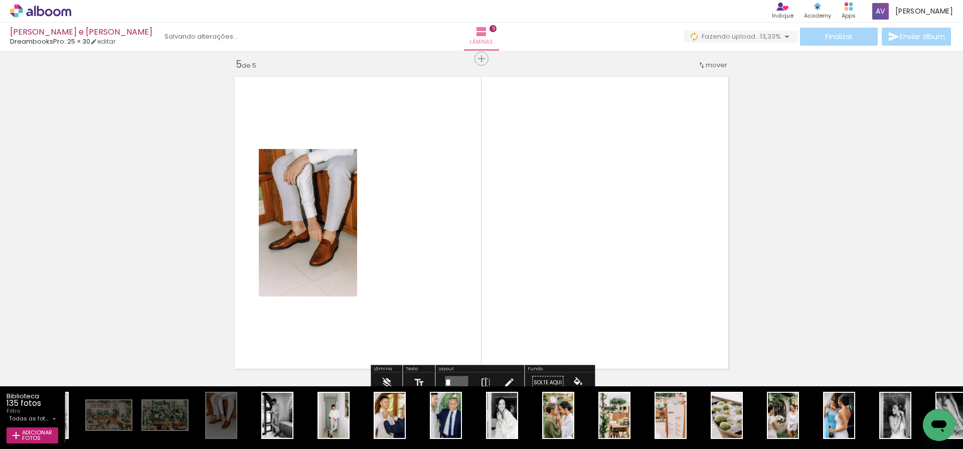
scroll to position [1324, 0]
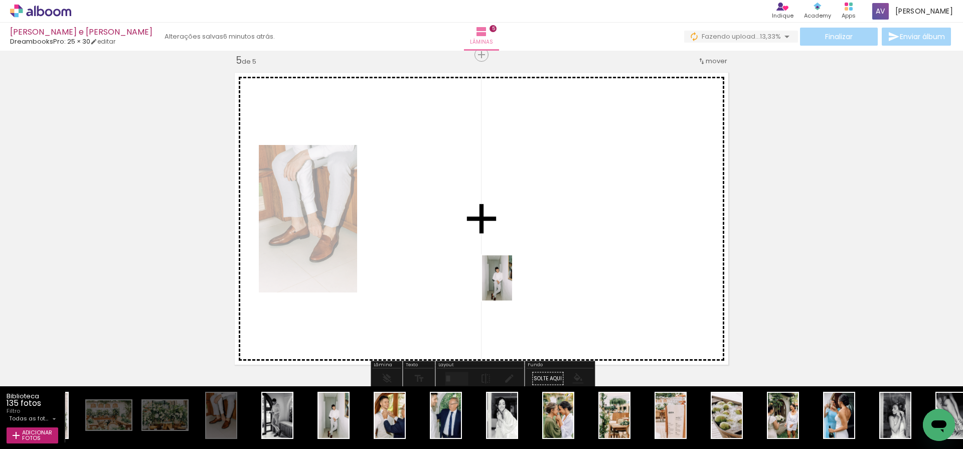
drag, startPoint x: 329, startPoint y: 416, endPoint x: 514, endPoint y: 283, distance: 227.8
click at [514, 283] on quentale-workspace at bounding box center [481, 224] width 963 height 449
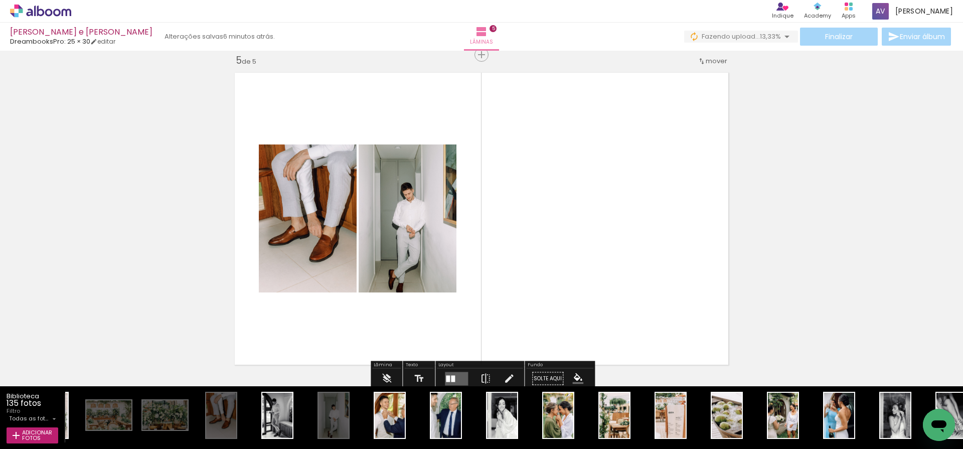
click at [451, 377] on div at bounding box center [453, 378] width 4 height 7
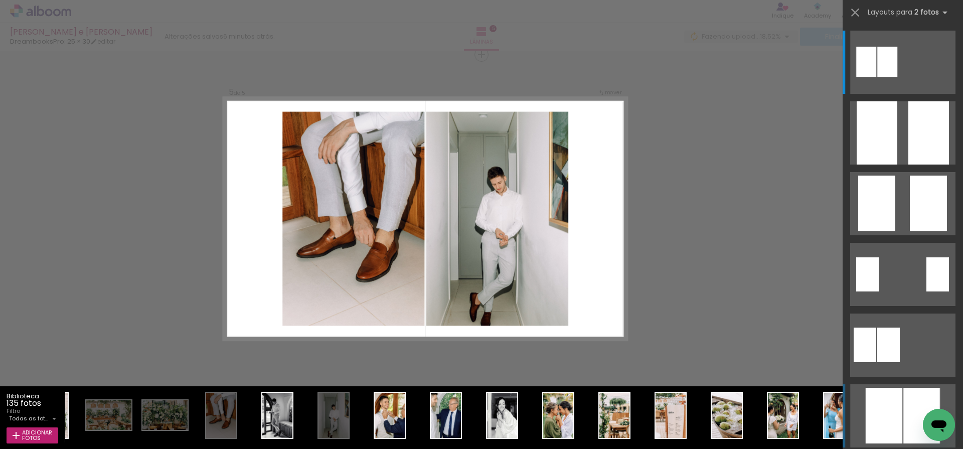
click at [876, 77] on div at bounding box center [866, 62] width 20 height 31
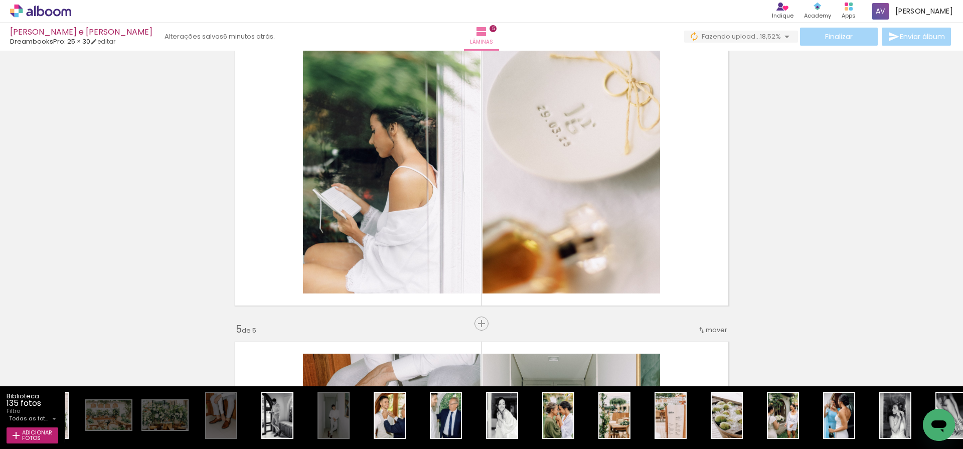
scroll to position [985, 0]
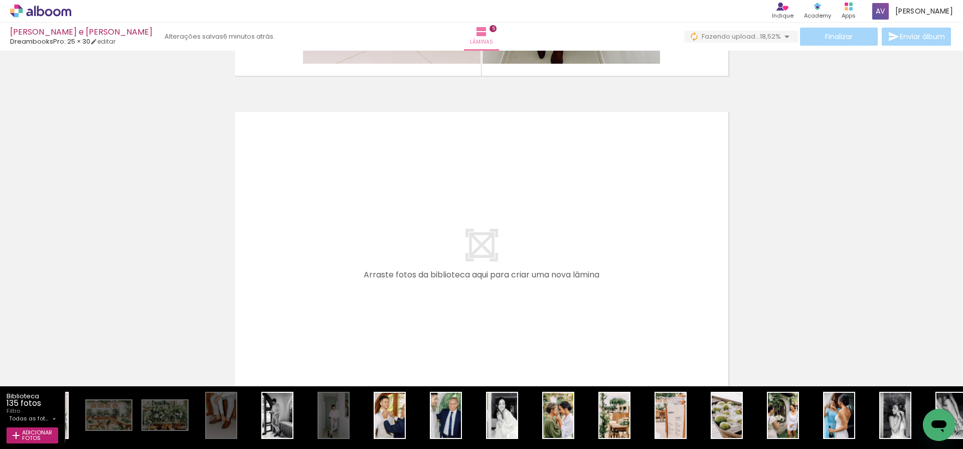
scroll to position [1630, 0]
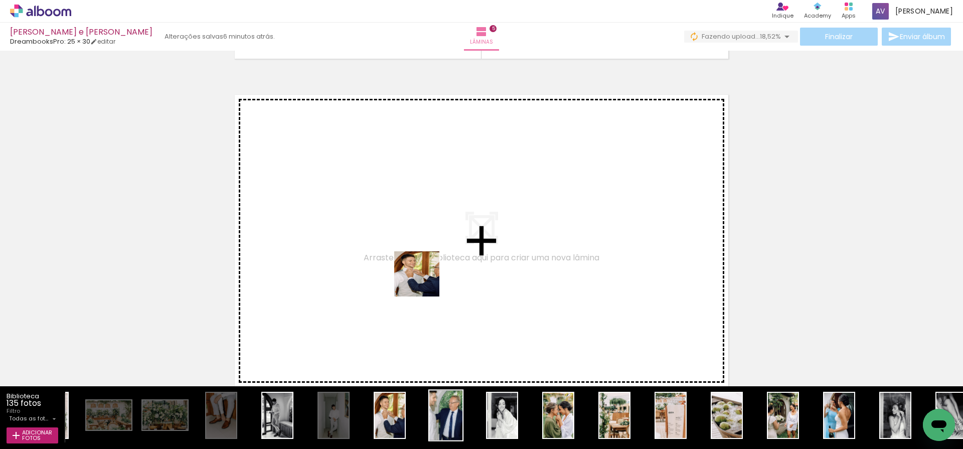
click at [447, 244] on quentale-workspace at bounding box center [481, 224] width 963 height 449
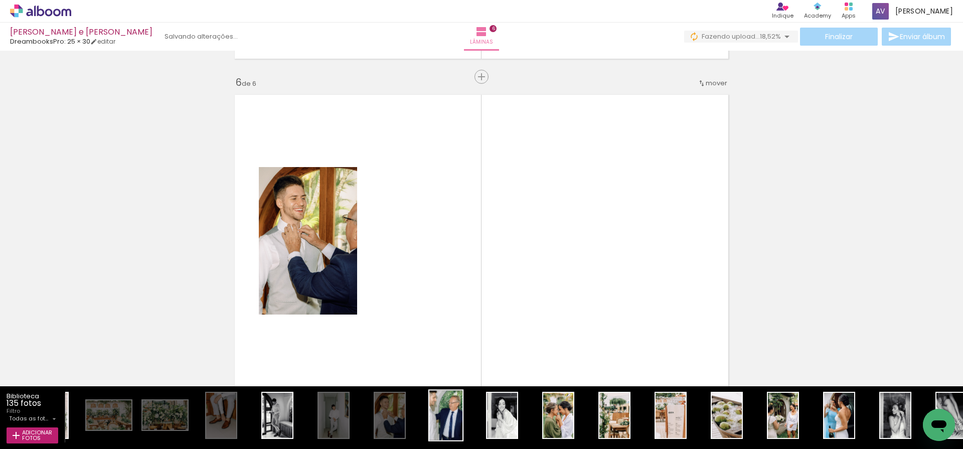
scroll to position [1652, 0]
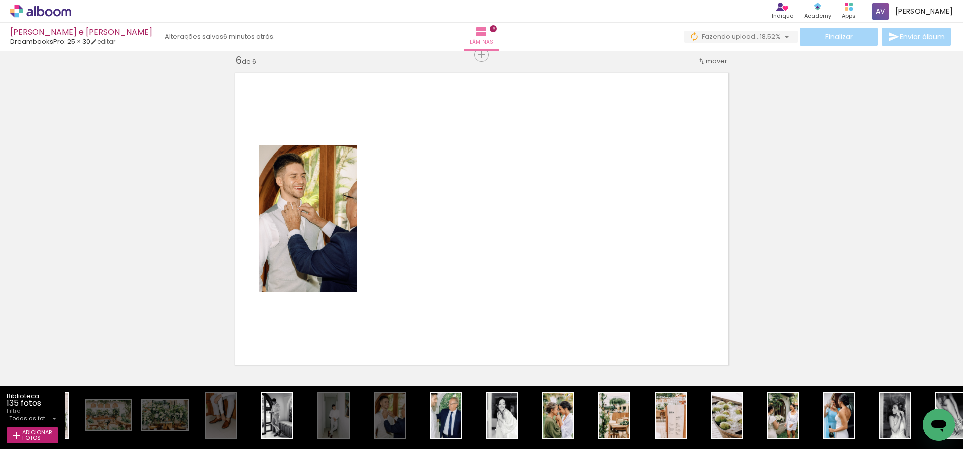
click at [435, 263] on quentale-workspace at bounding box center [481, 224] width 963 height 449
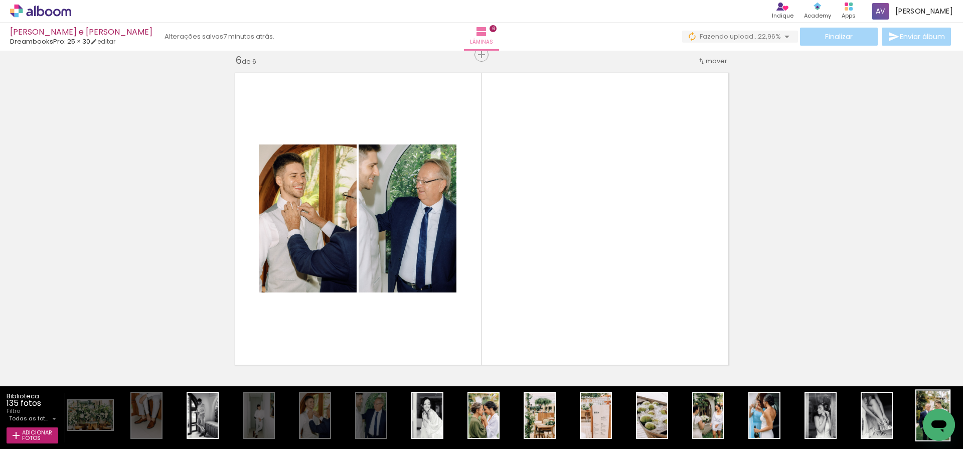
scroll to position [0, 381]
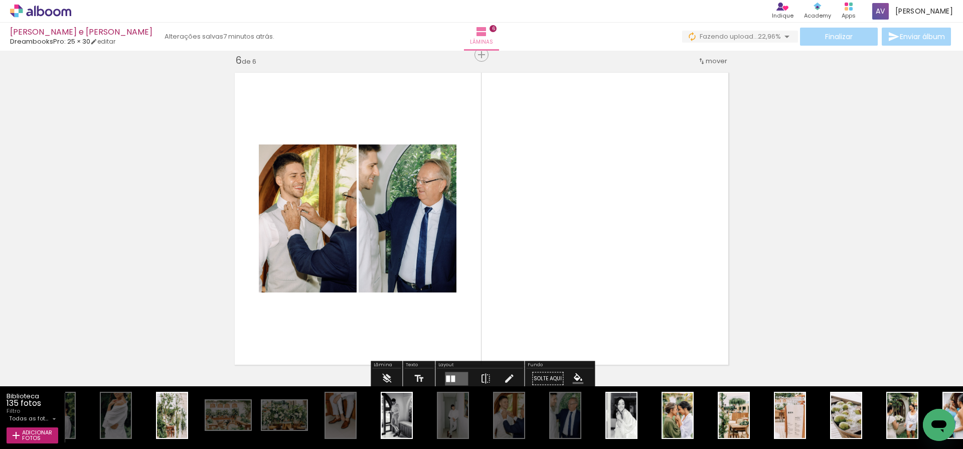
click at [455, 377] on quentale-layouter at bounding box center [456, 379] width 23 height 14
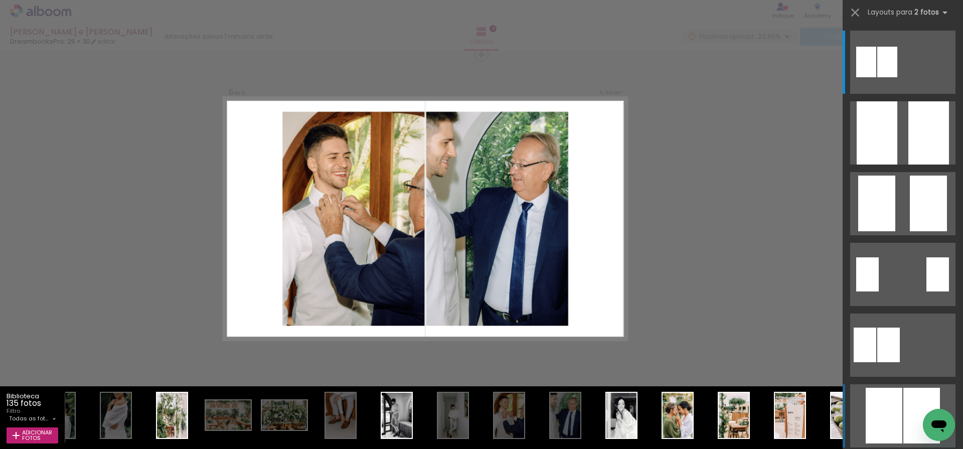
click at [876, 77] on div at bounding box center [866, 62] width 20 height 31
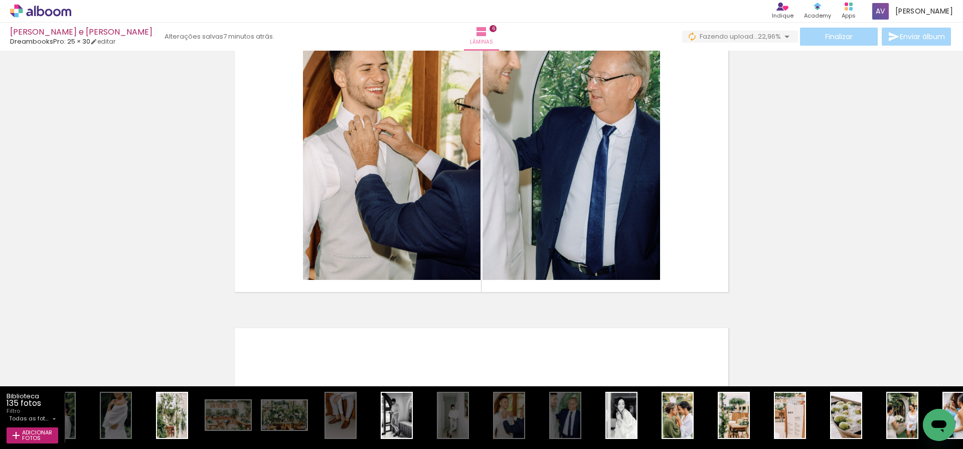
scroll to position [1662, 0]
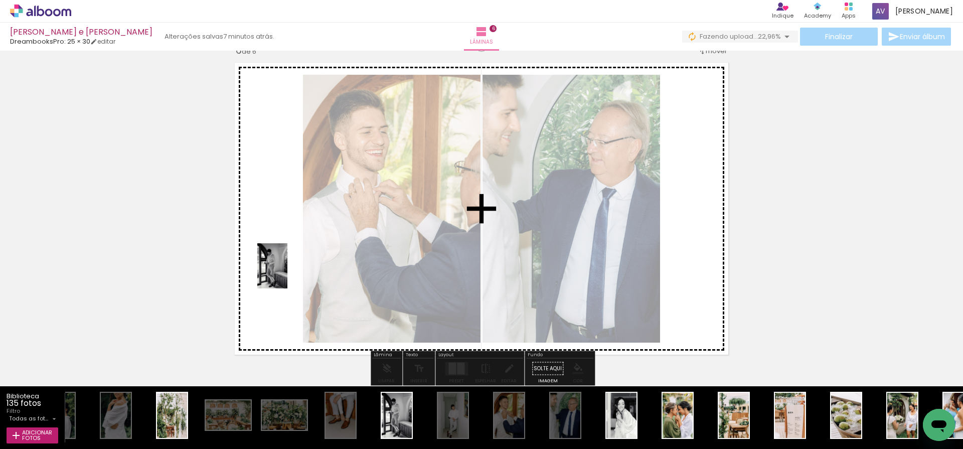
drag, startPoint x: 391, startPoint y: 424, endPoint x: 289, endPoint y: 272, distance: 182.2
click at [289, 272] on quentale-workspace at bounding box center [481, 224] width 963 height 449
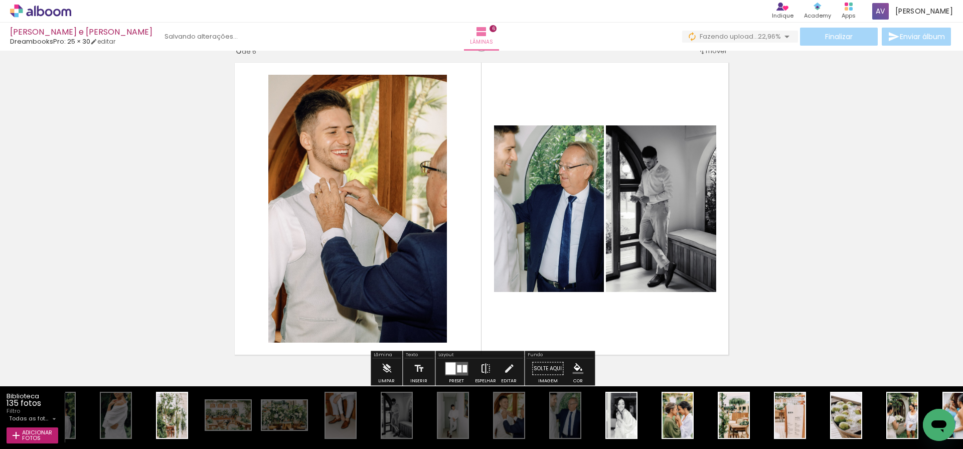
click at [482, 369] on iron-icon at bounding box center [485, 368] width 11 height 20
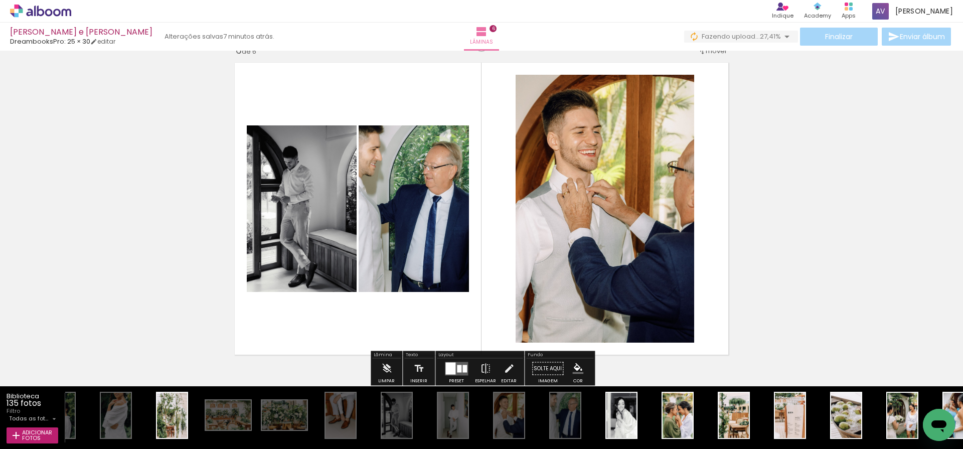
click at [448, 373] on div at bounding box center [450, 368] width 10 height 12
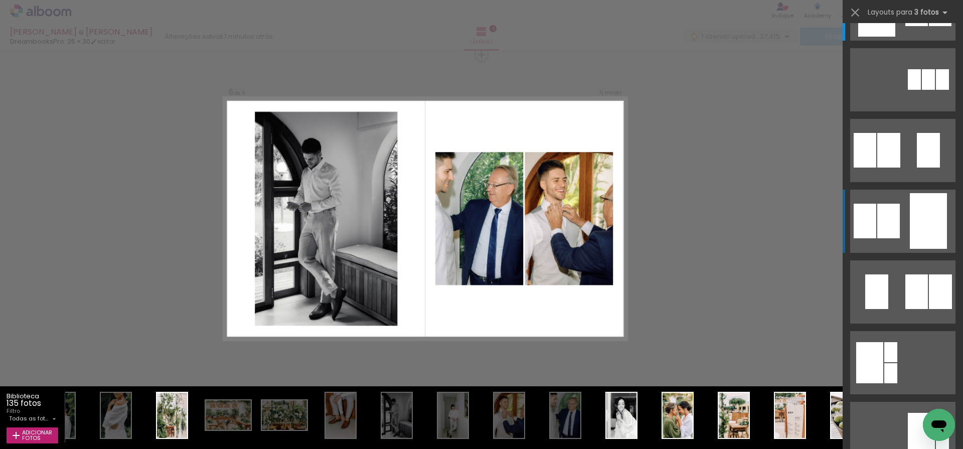
scroll to position [67, 0]
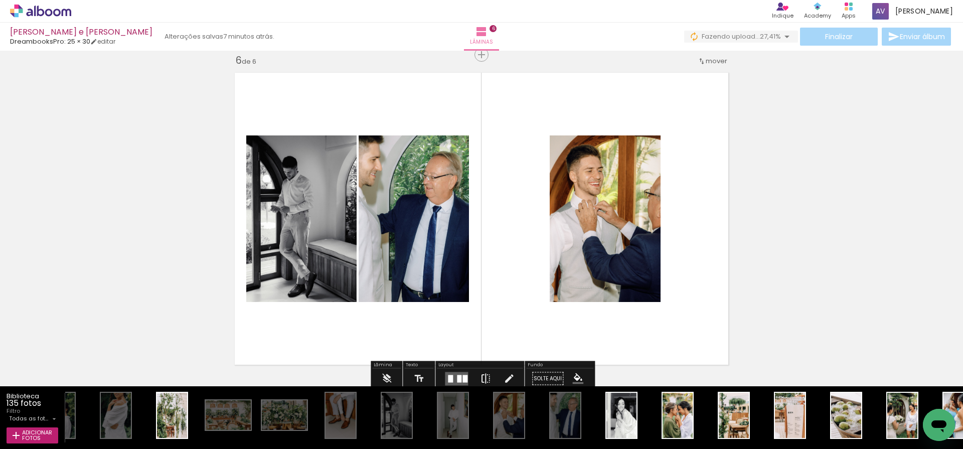
click at [481, 377] on iron-icon at bounding box center [485, 379] width 11 height 20
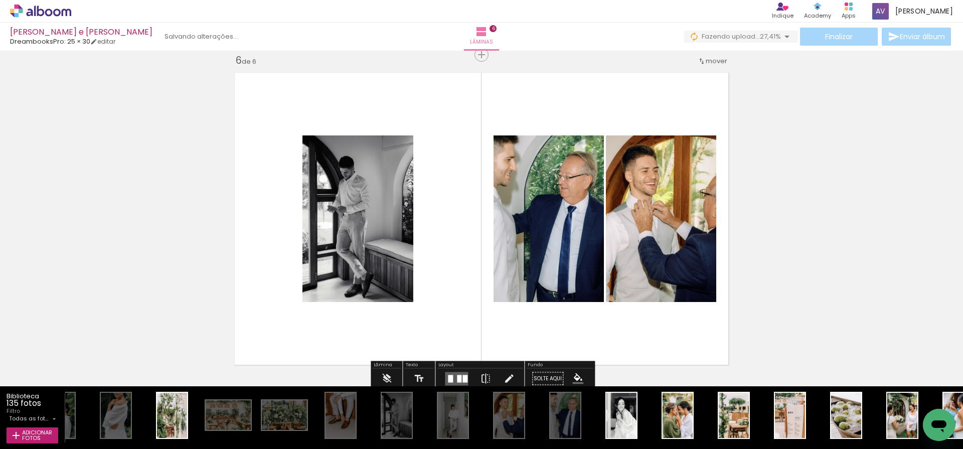
drag, startPoint x: 682, startPoint y: 206, endPoint x: 376, endPoint y: 200, distance: 306.4
click at [0, 0] on slot at bounding box center [0, 0] width 0 height 0
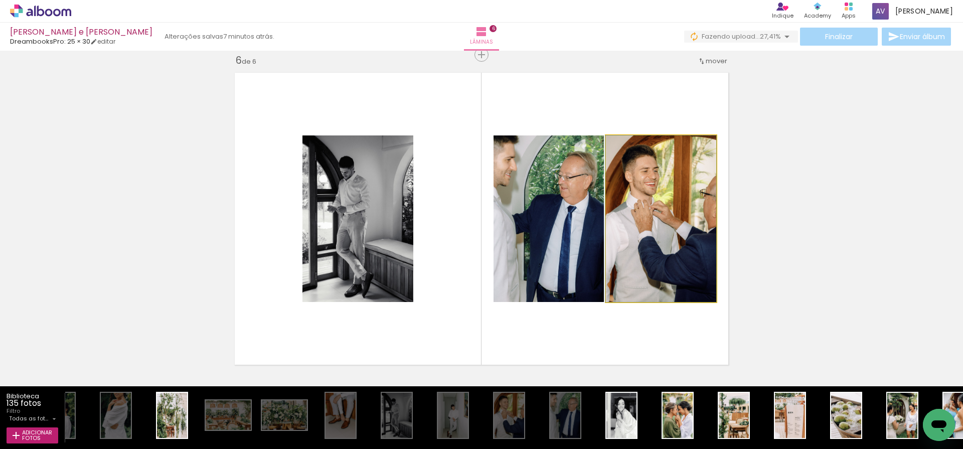
drag, startPoint x: 647, startPoint y: 213, endPoint x: 549, endPoint y: 212, distance: 98.3
click at [0, 0] on slot at bounding box center [0, 0] width 0 height 0
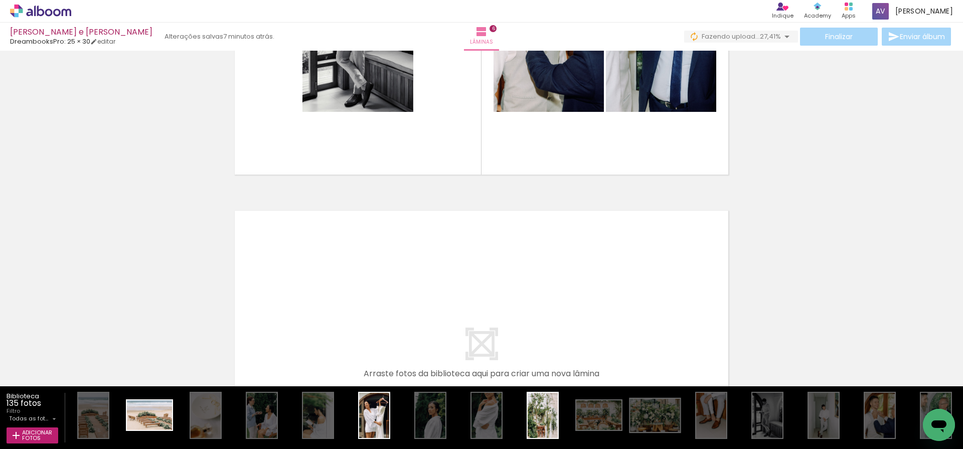
scroll to position [0, 12]
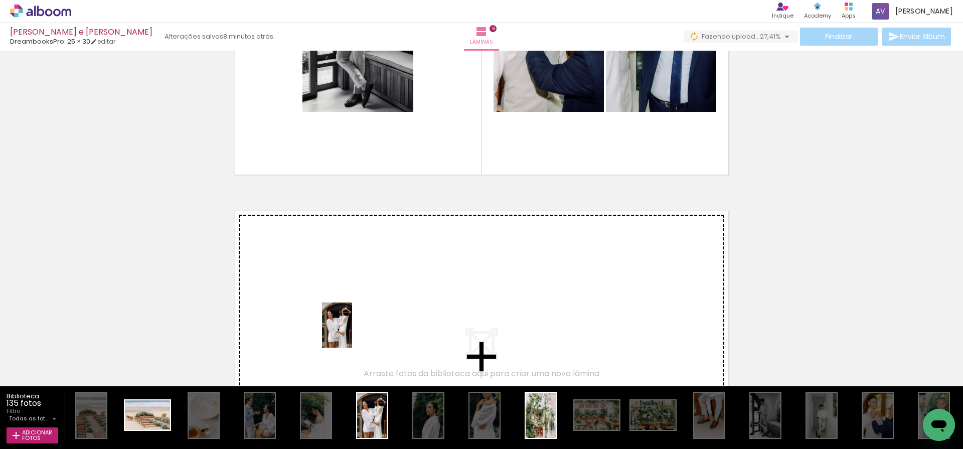
drag, startPoint x: 374, startPoint y: 417, endPoint x: 352, endPoint y: 332, distance: 86.9
click at [352, 332] on quentale-workspace at bounding box center [481, 224] width 963 height 449
